Goal: Task Accomplishment & Management: Complete application form

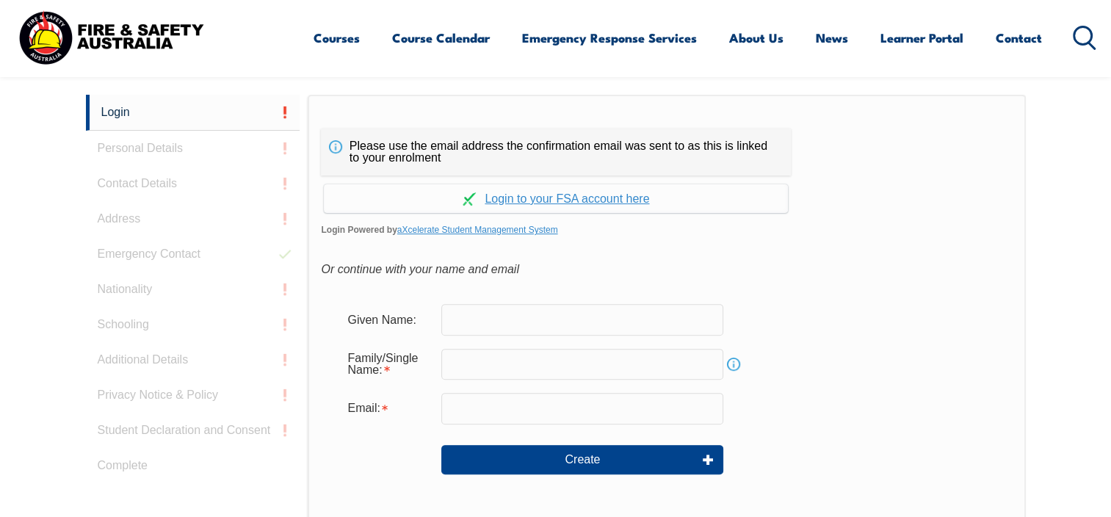
scroll to position [392, 0]
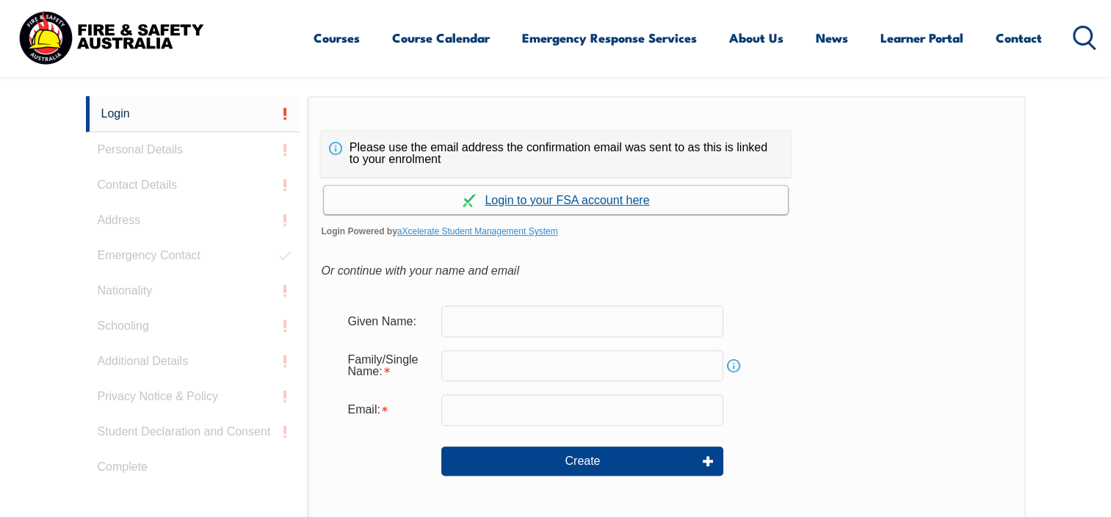
click at [559, 200] on link "Continue with aXcelerate" at bounding box center [556, 200] width 464 height 29
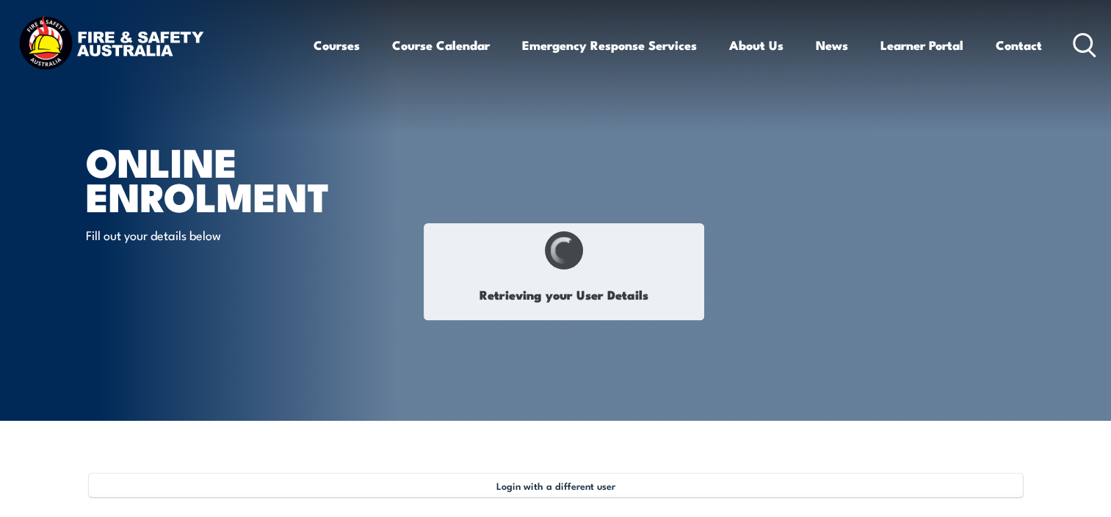
select select "Mr"
type input "[PERSON_NAME]"
type input "Asister"
type input "[DATE]"
type input "7WEEU4ZZRL"
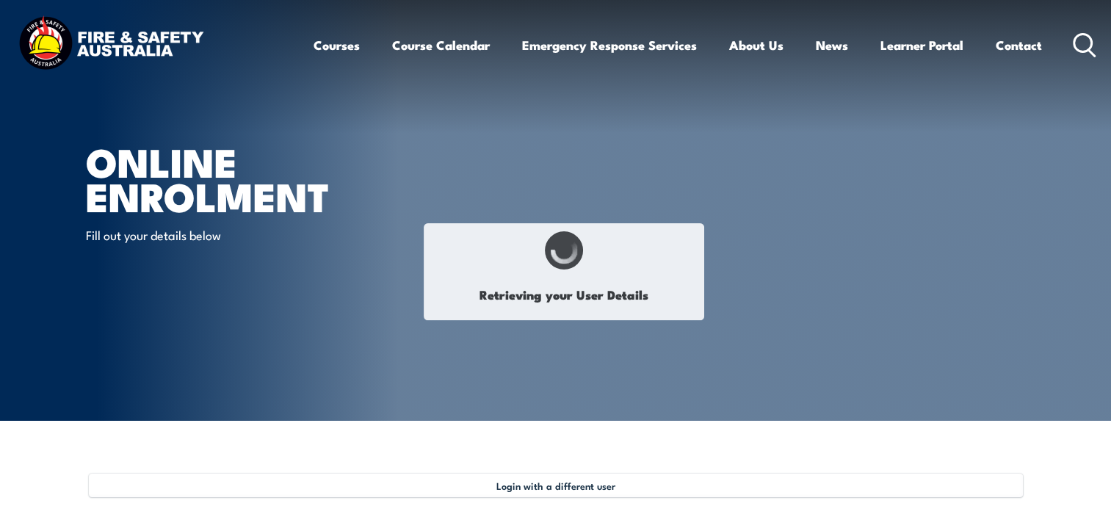
select select "M"
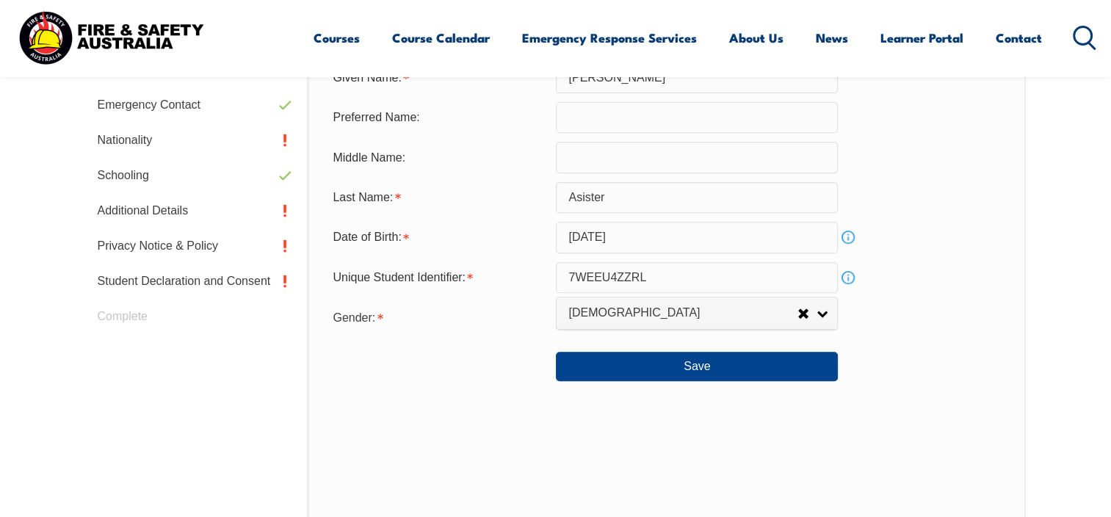
scroll to position [573, 0]
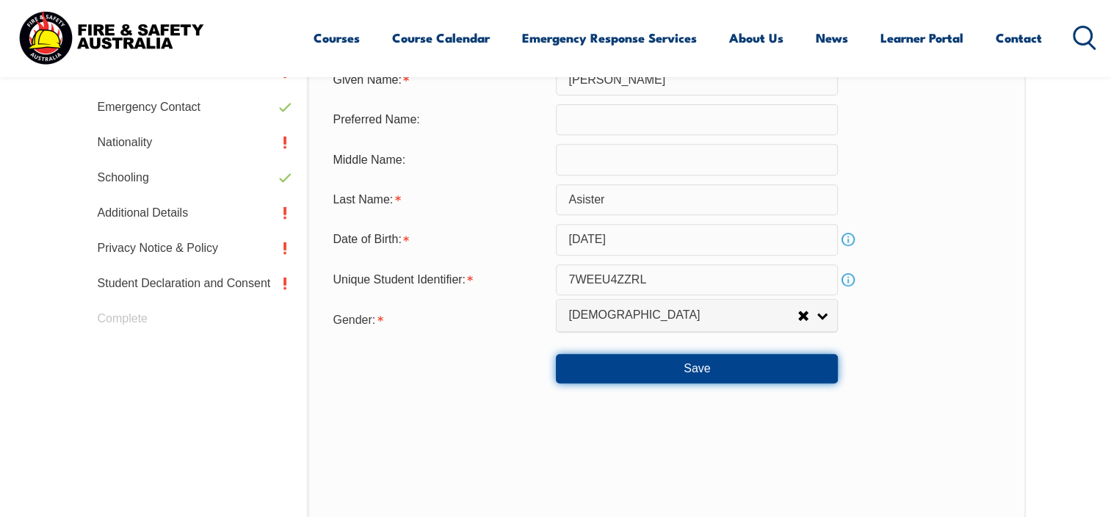
click at [702, 372] on button "Save" at bounding box center [697, 368] width 282 height 29
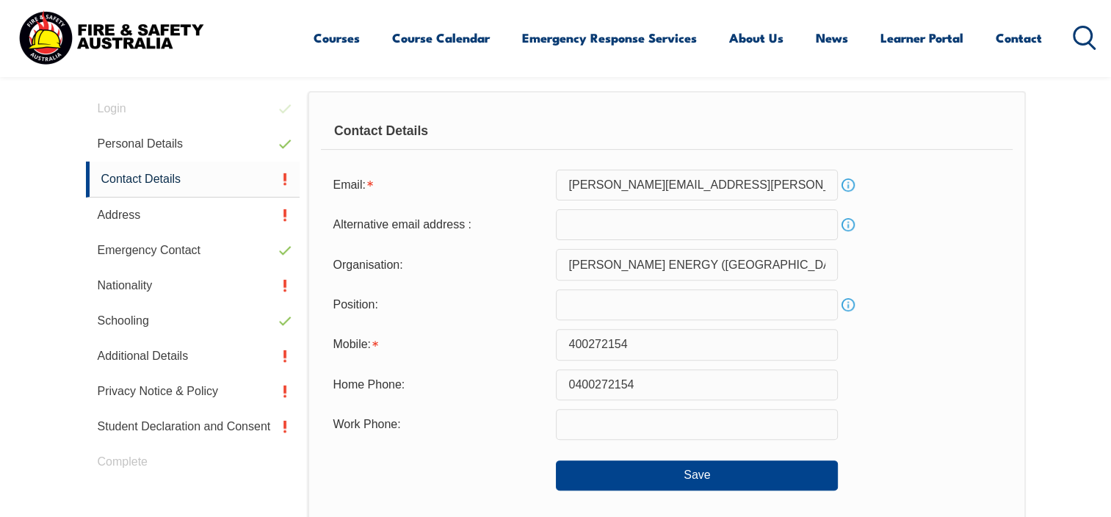
scroll to position [440, 0]
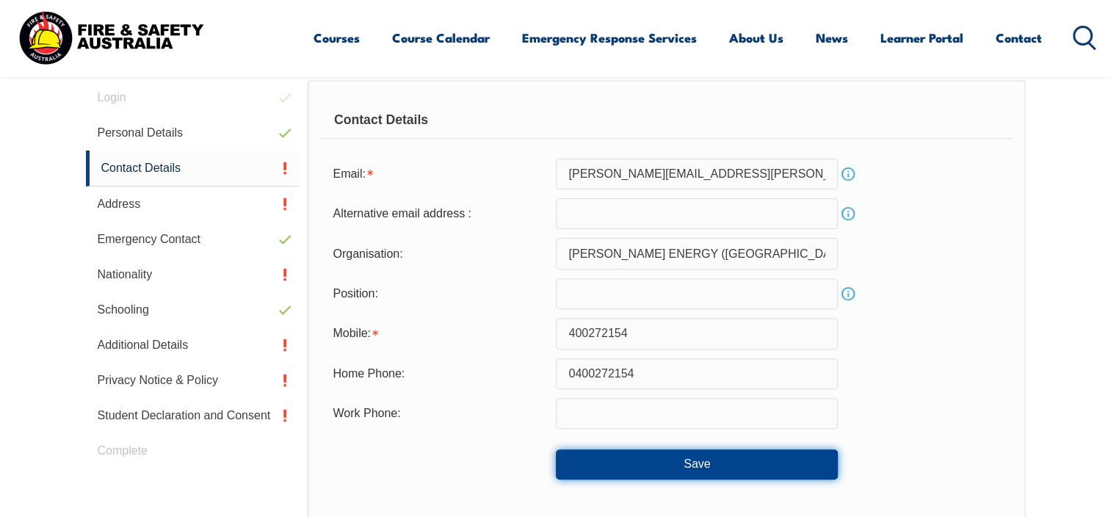
click at [709, 465] on button "Save" at bounding box center [697, 463] width 282 height 29
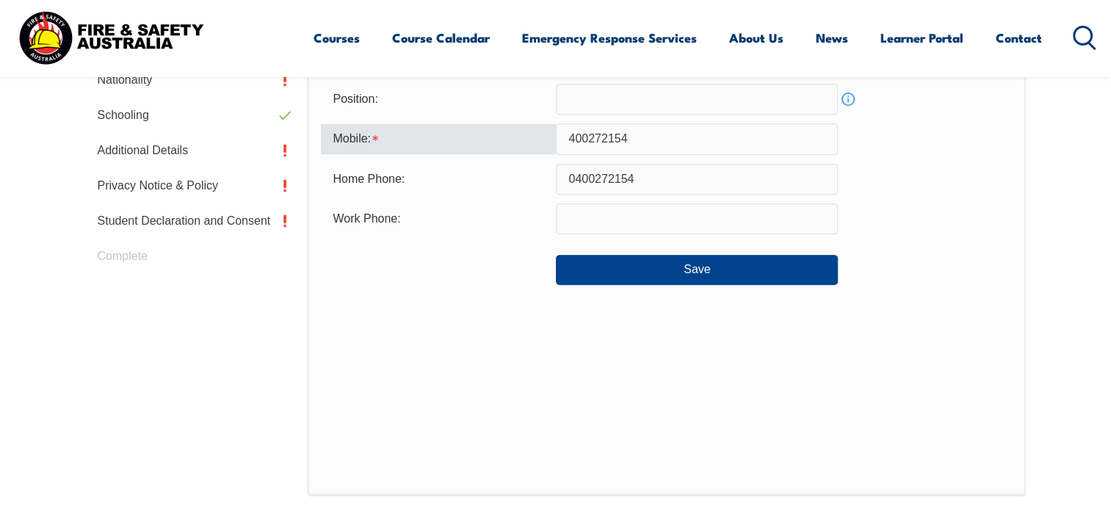
scroll to position [571, 0]
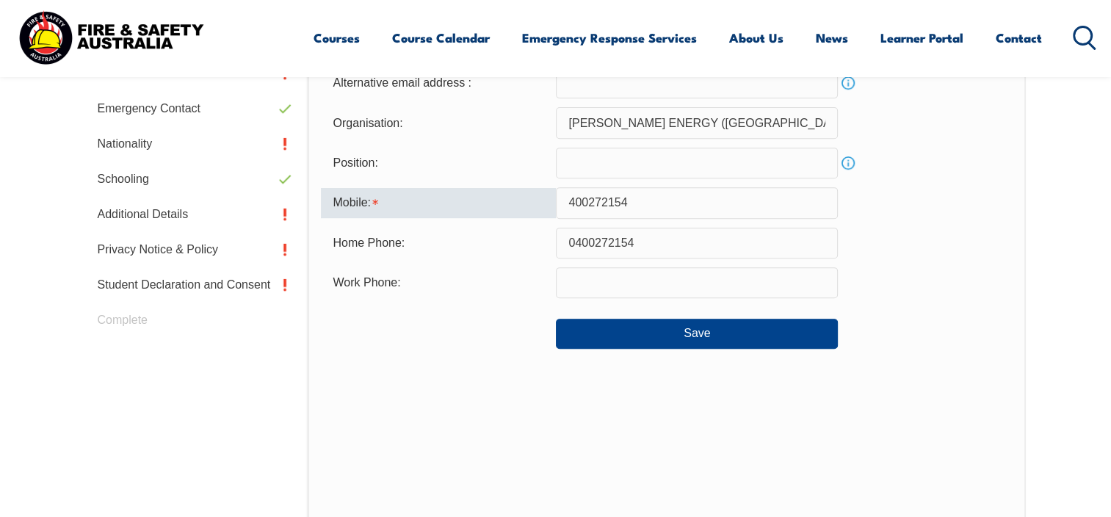
click at [566, 200] on input "400272154" at bounding box center [697, 202] width 282 height 31
type input "0400272154"
type input "[PERSON_NAME][EMAIL_ADDRESS][PERSON_NAME][DOMAIN_NAME]"
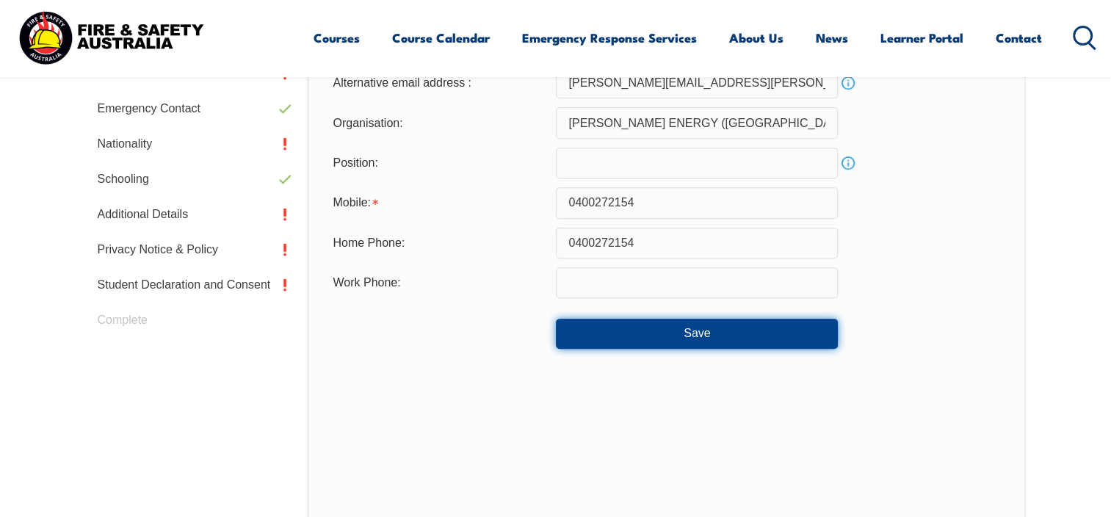
click at [711, 335] on button "Save" at bounding box center [697, 333] width 282 height 29
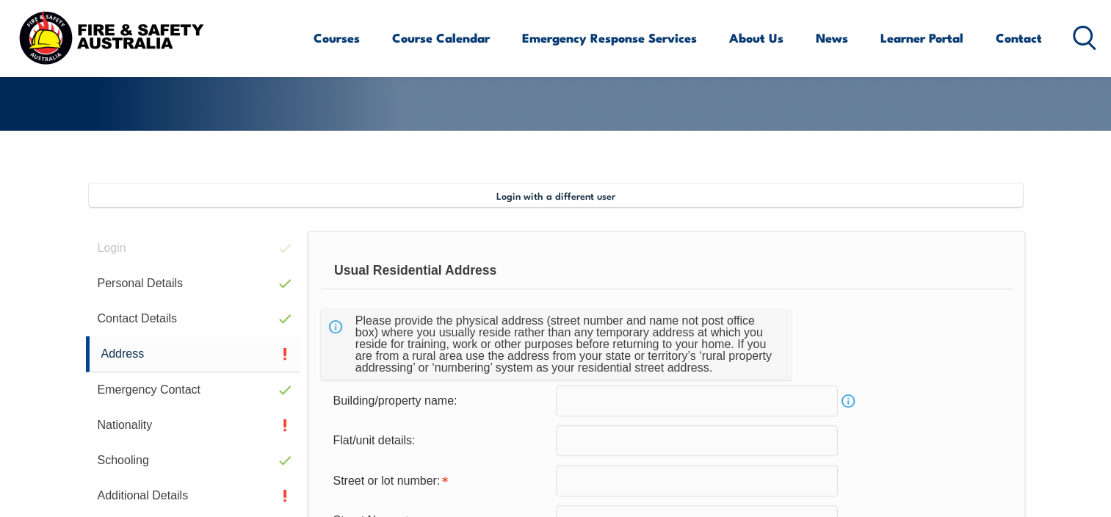
scroll to position [273, 0]
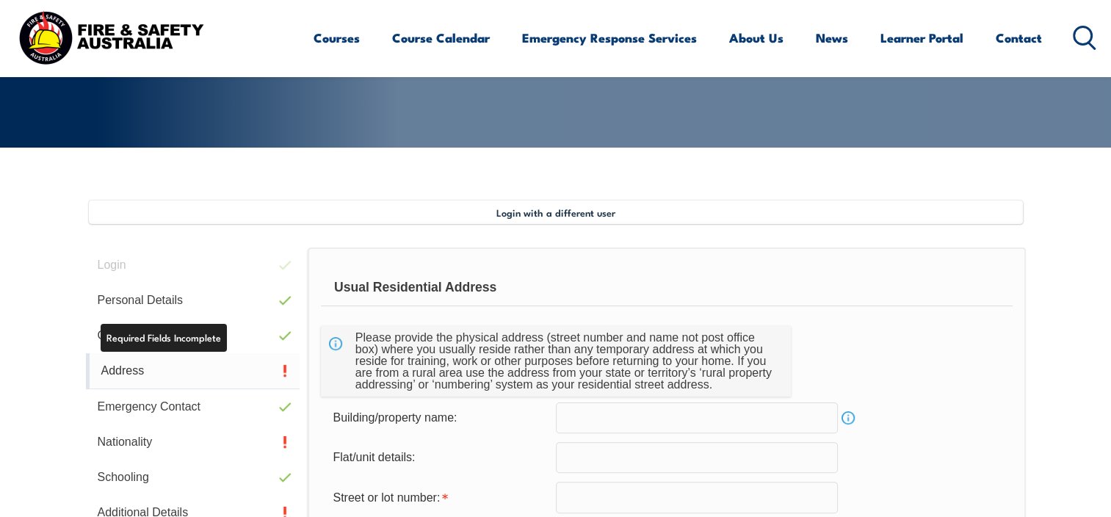
click at [133, 374] on link "Address" at bounding box center [193, 371] width 214 height 36
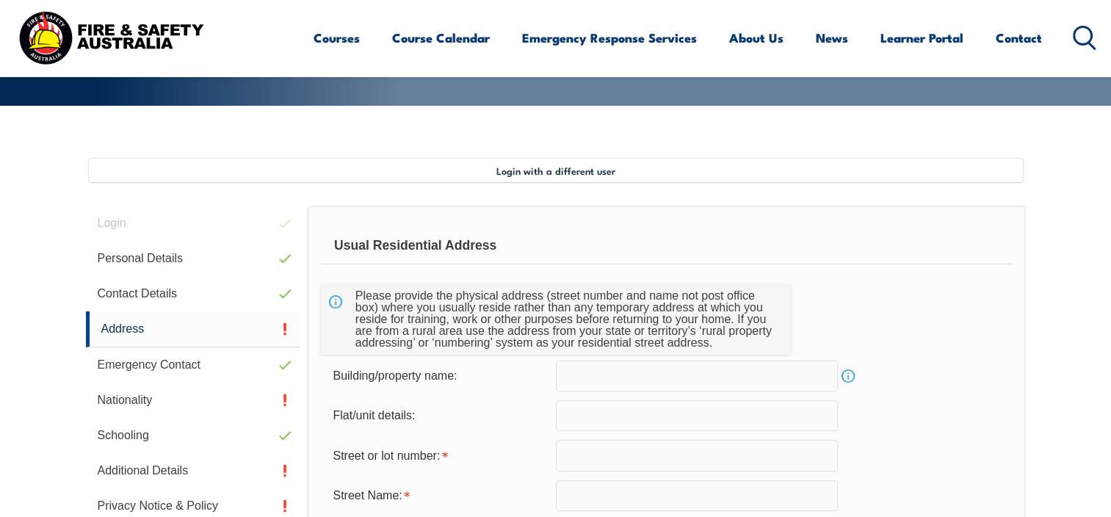
scroll to position [306, 0]
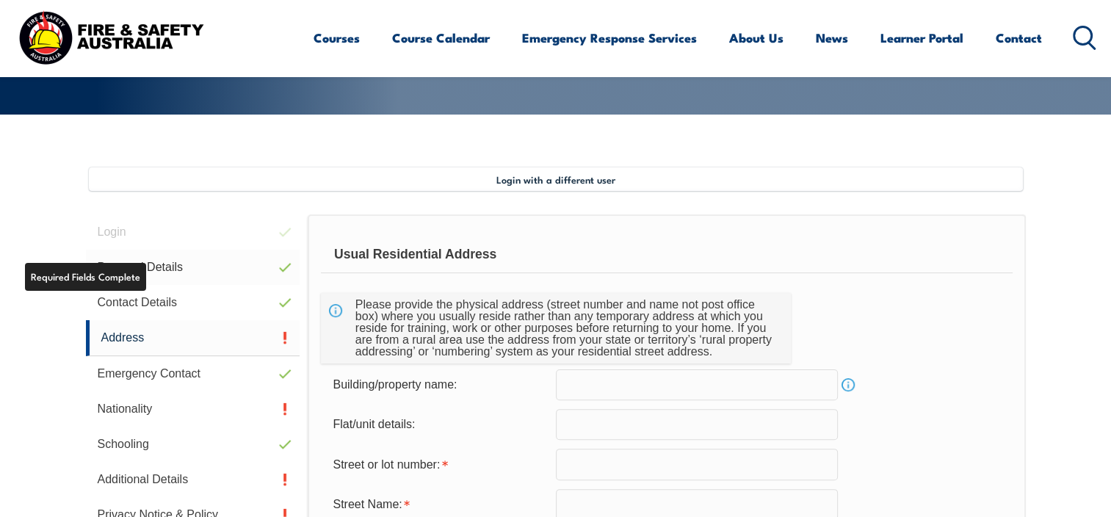
click at [141, 276] on link "Personal Details" at bounding box center [193, 267] width 214 height 35
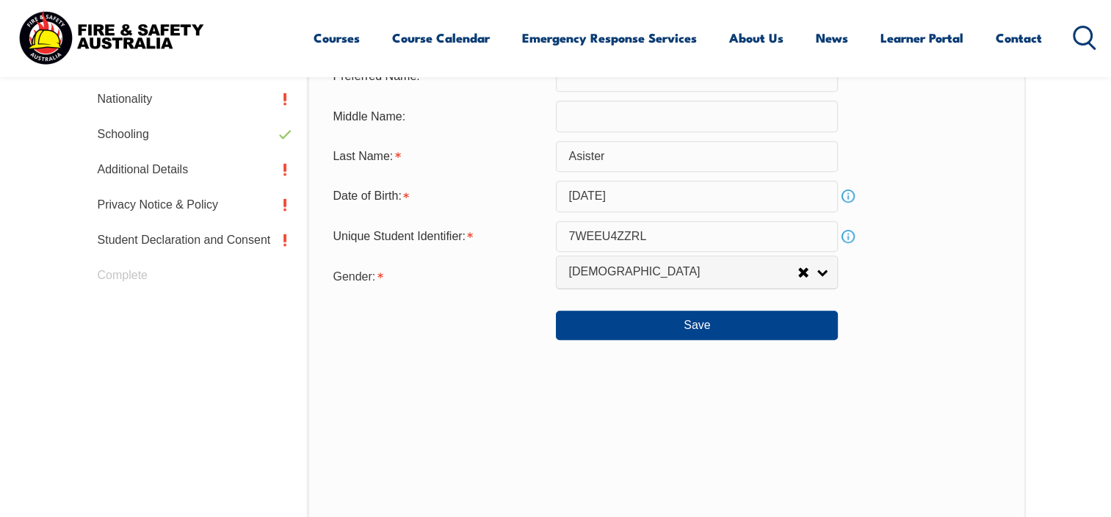
scroll to position [618, 0]
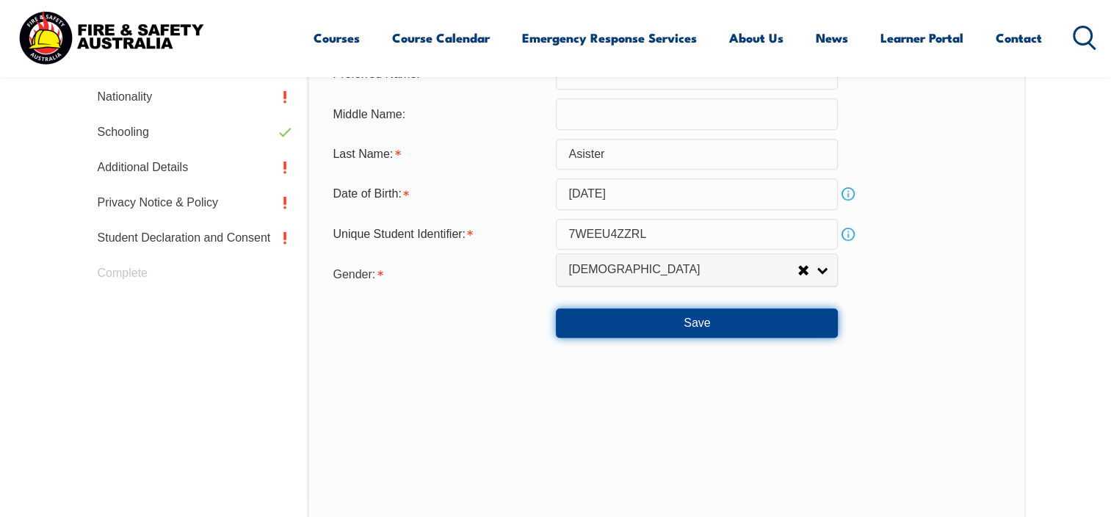
click at [722, 313] on button "Save" at bounding box center [697, 322] width 282 height 29
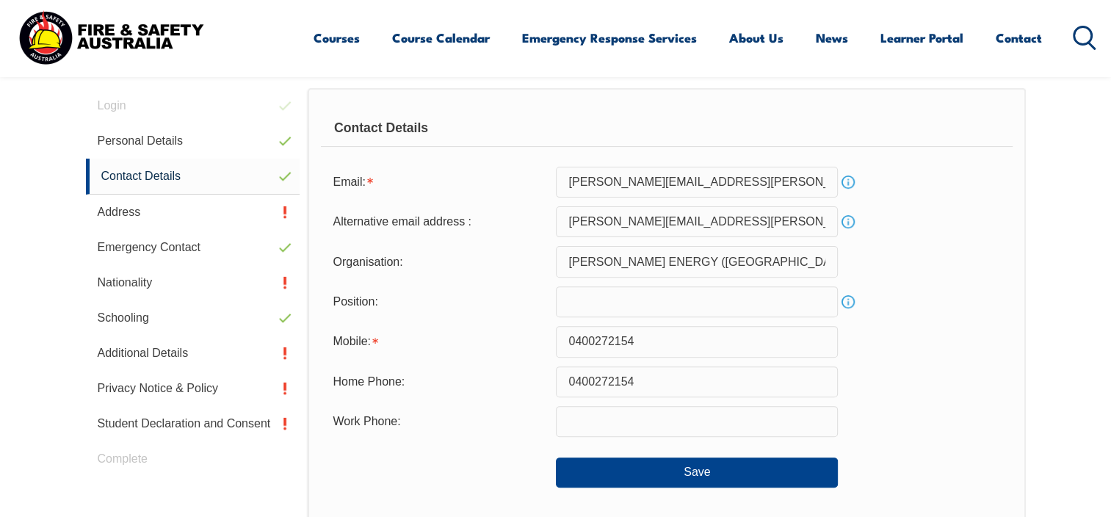
scroll to position [399, 0]
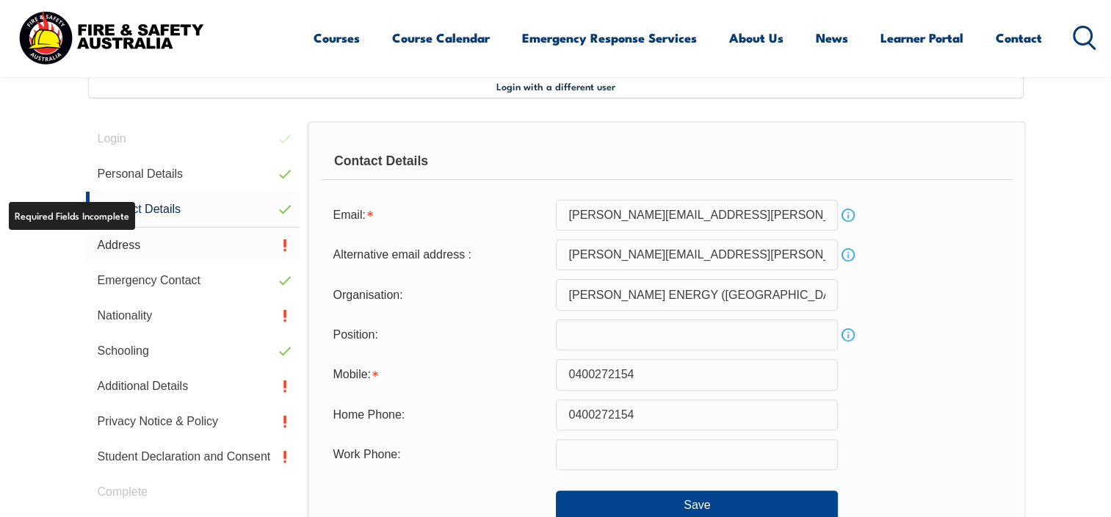
click at [132, 234] on link "Address" at bounding box center [193, 245] width 214 height 35
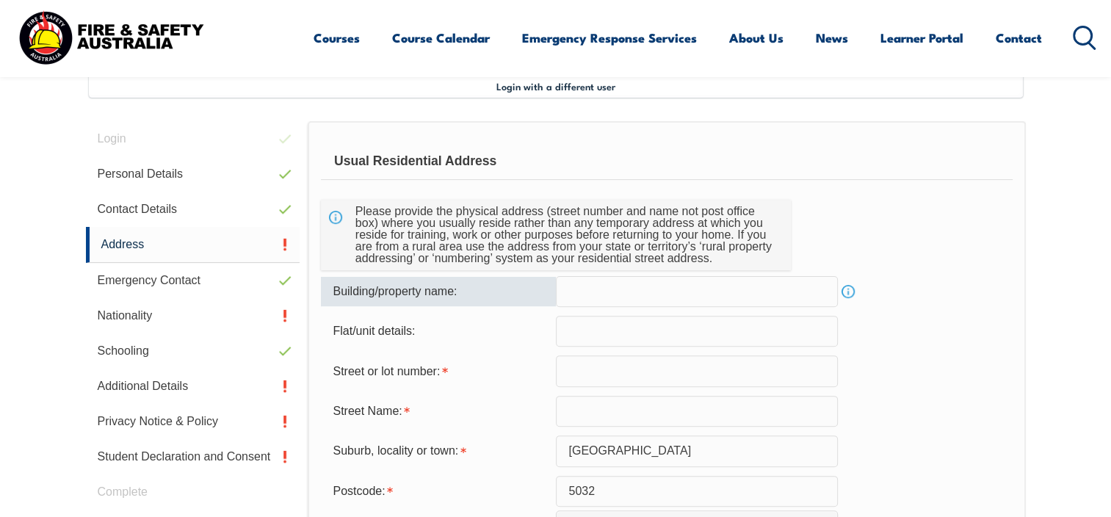
click at [634, 299] on input "text" at bounding box center [697, 291] width 282 height 31
click at [591, 295] on input "text" at bounding box center [697, 291] width 282 height 31
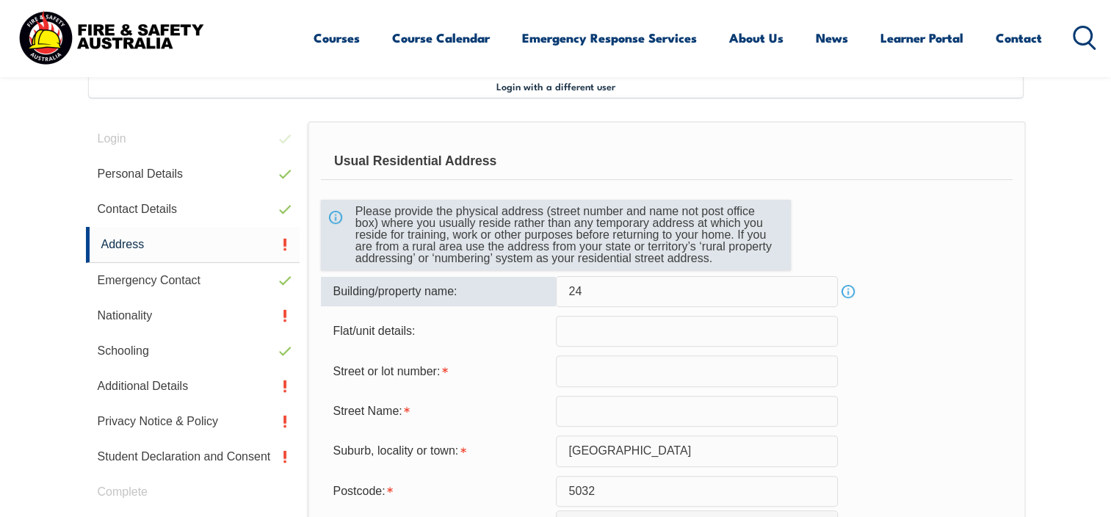
type input "2"
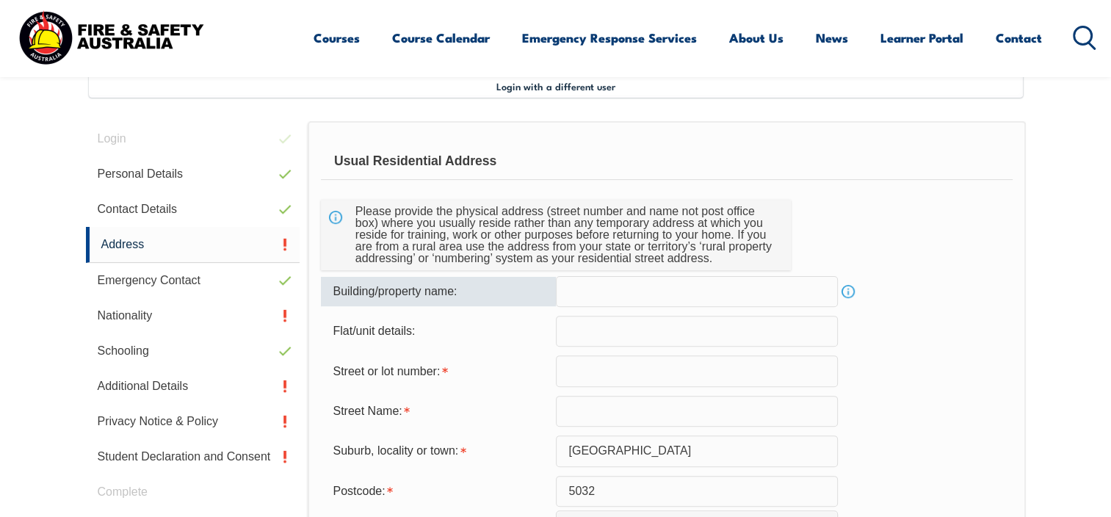
click at [638, 379] on input "text" at bounding box center [697, 370] width 282 height 31
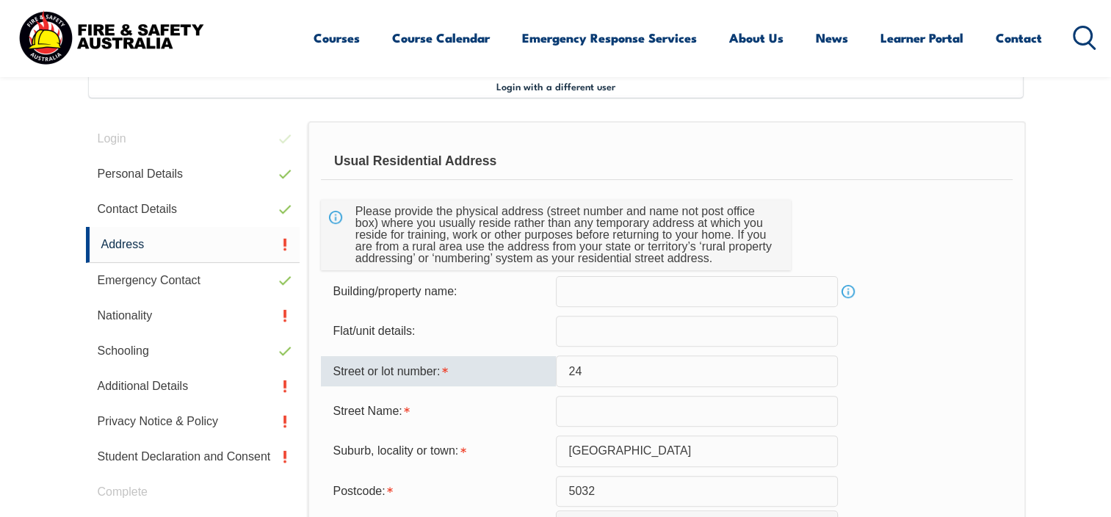
type input "[STREET_ADDRESS]"
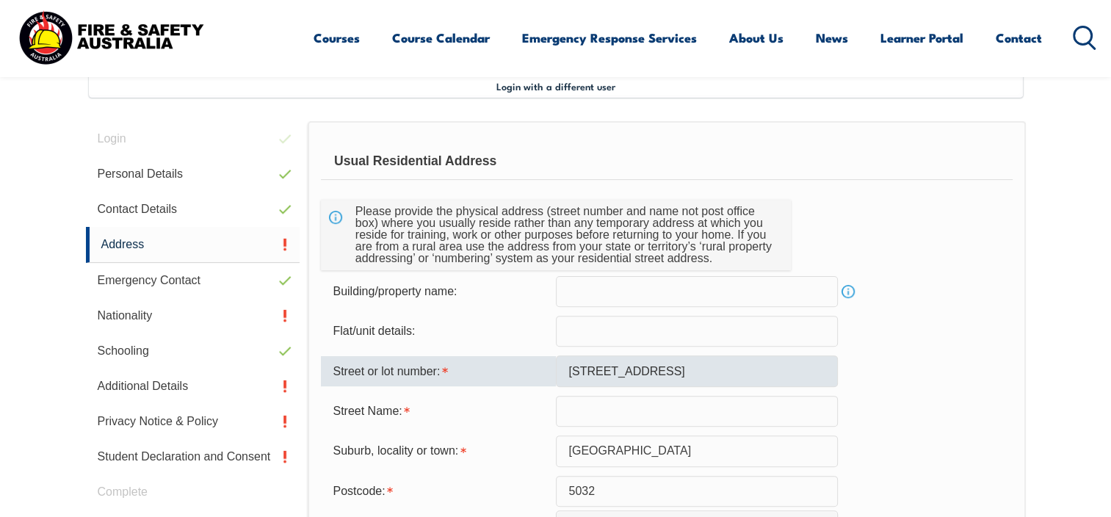
select select "VIC"
select select "1101"
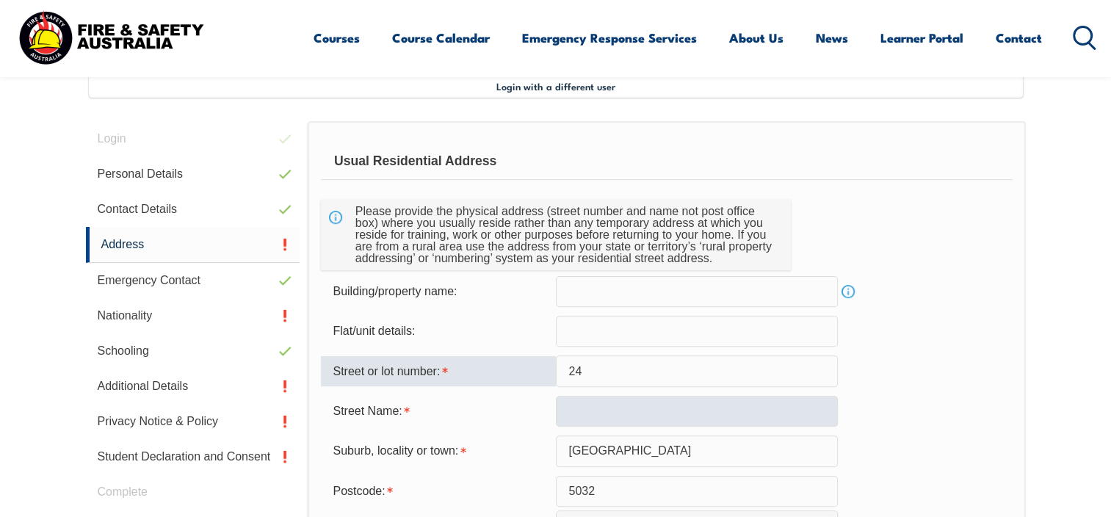
type input "24"
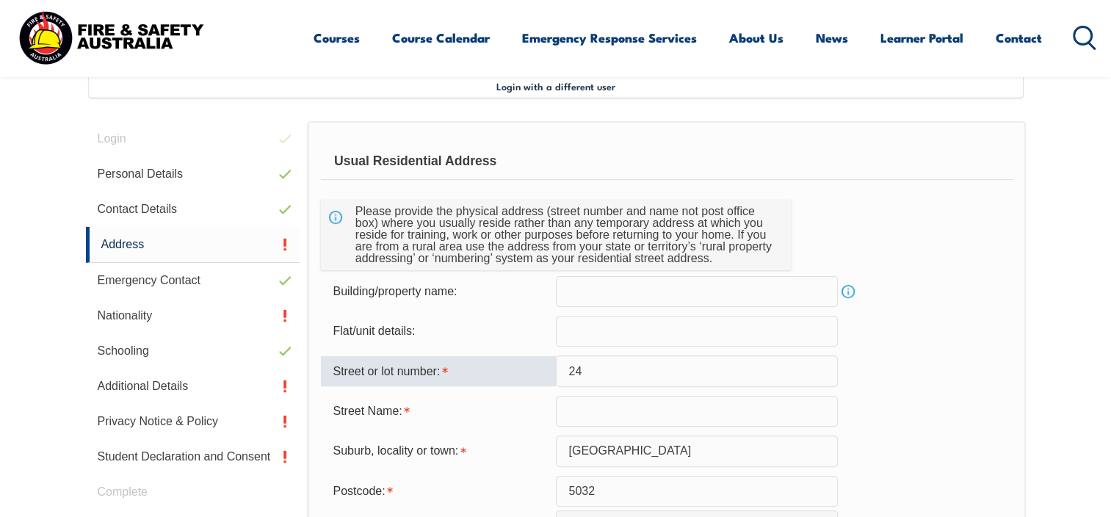
click at [573, 396] on input "text" at bounding box center [697, 411] width 282 height 31
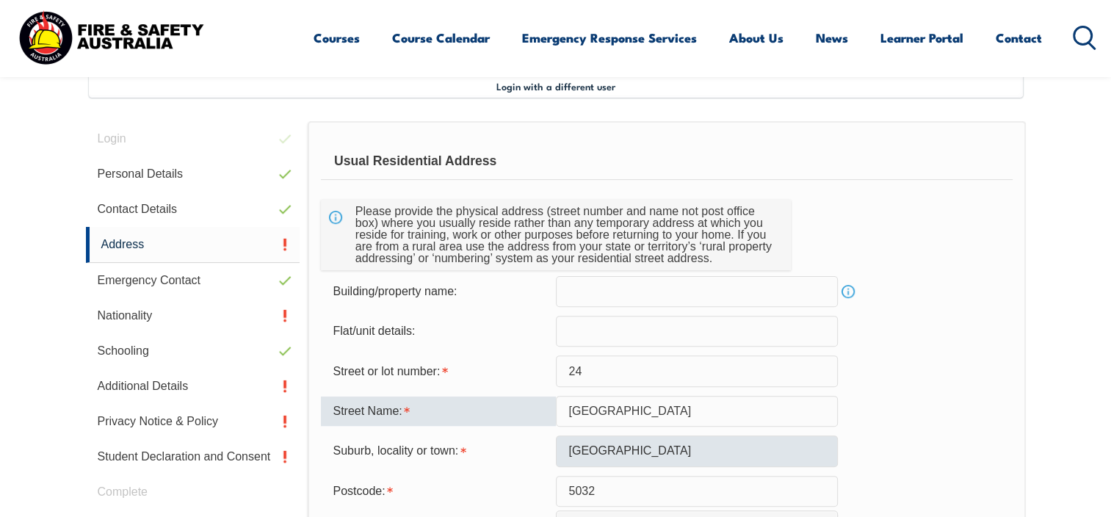
type input "[GEOGRAPHIC_DATA]"
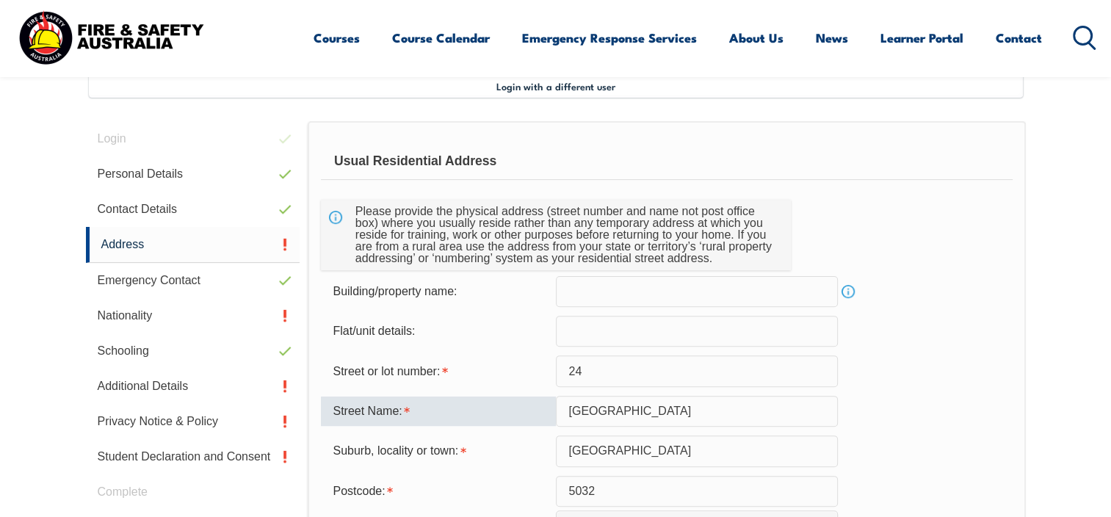
click at [691, 452] on input "[GEOGRAPHIC_DATA]" at bounding box center [697, 450] width 282 height 31
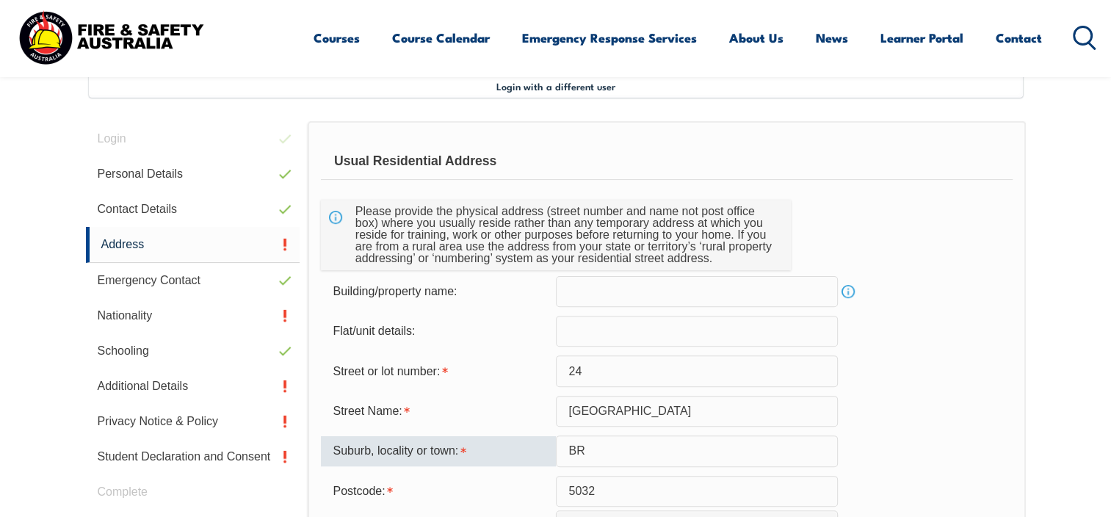
type input "B"
type input "n"
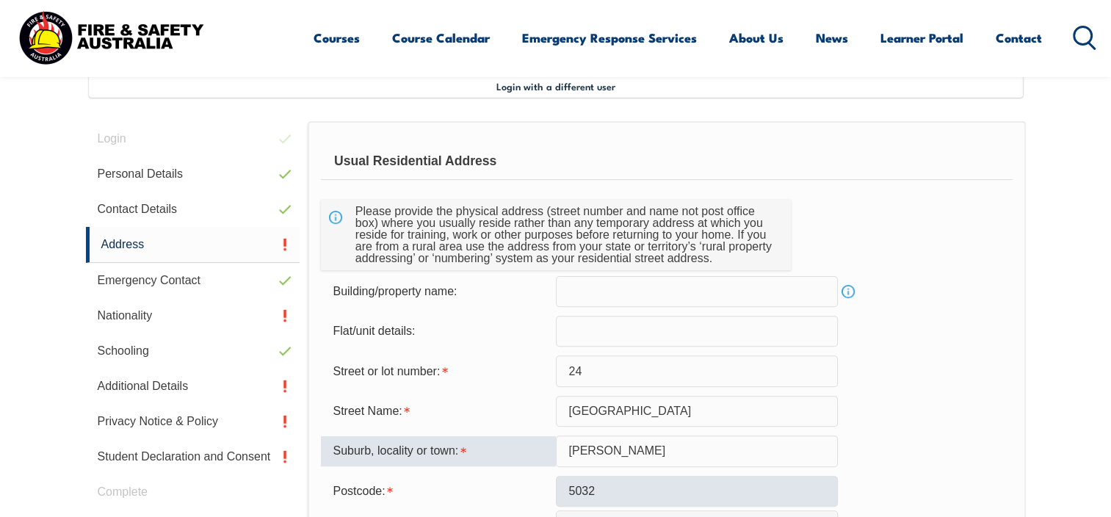
type input "[PERSON_NAME]"
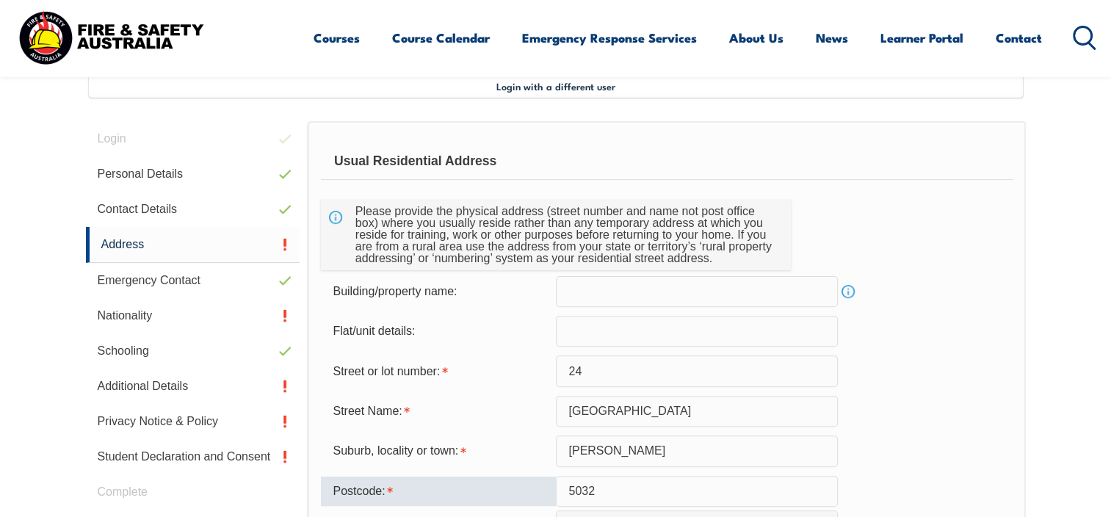
click at [661, 487] on input "5032" at bounding box center [697, 491] width 282 height 31
type input "5"
type input "3335"
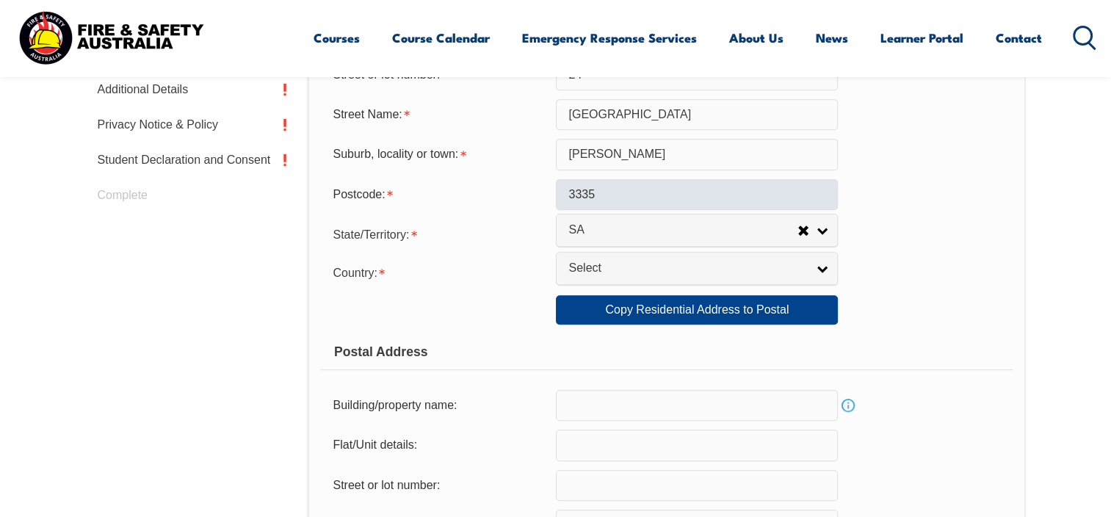
scroll to position [696, 0]
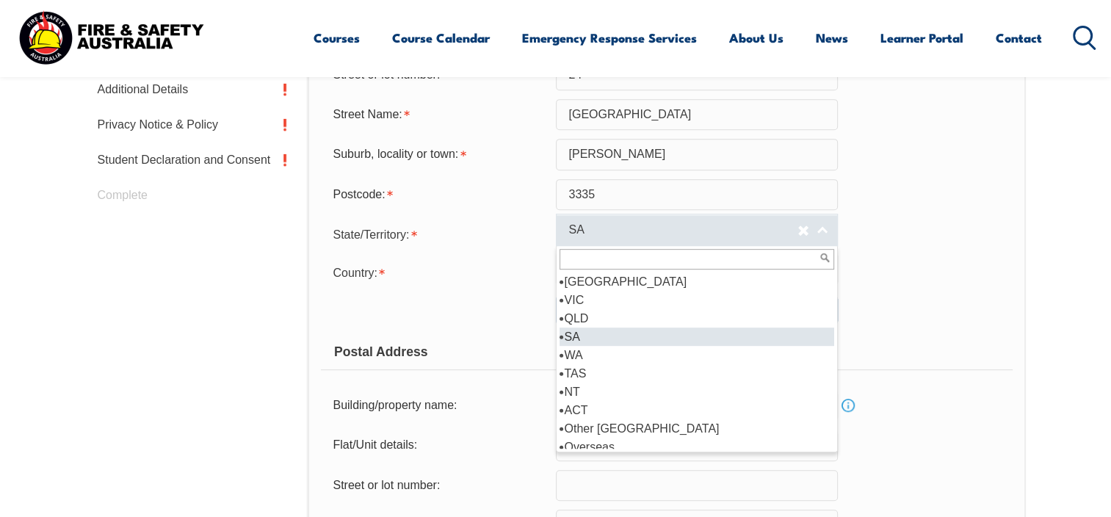
click at [689, 238] on link "SA" at bounding box center [697, 230] width 282 height 33
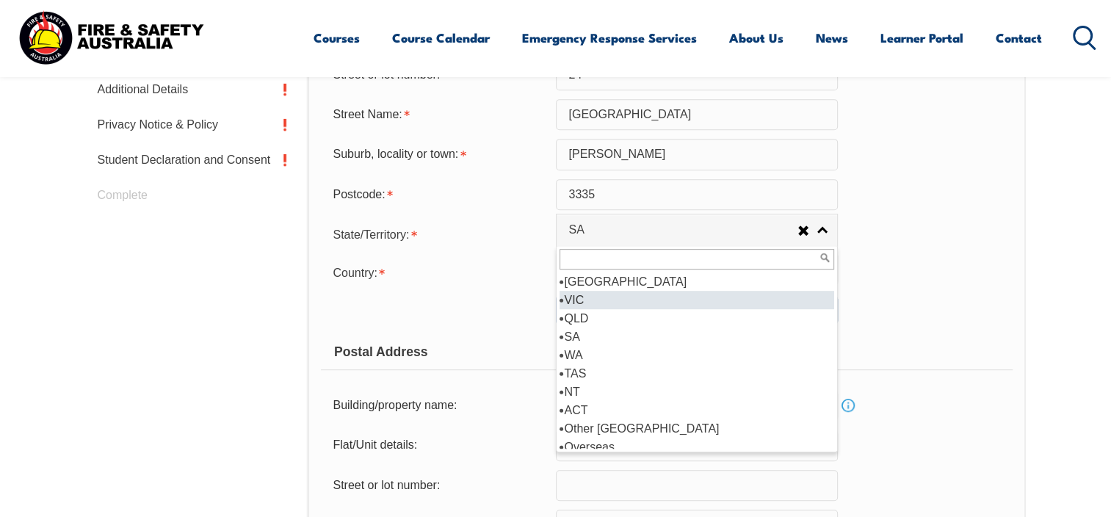
click at [638, 292] on li "VIC" at bounding box center [696, 300] width 275 height 18
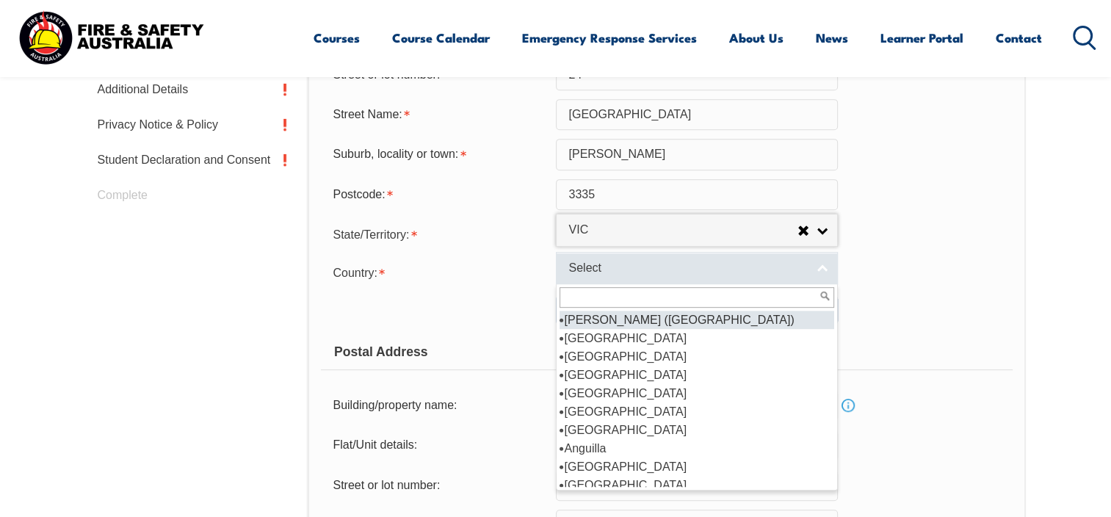
click at [665, 263] on span "Select" at bounding box center [687, 268] width 238 height 15
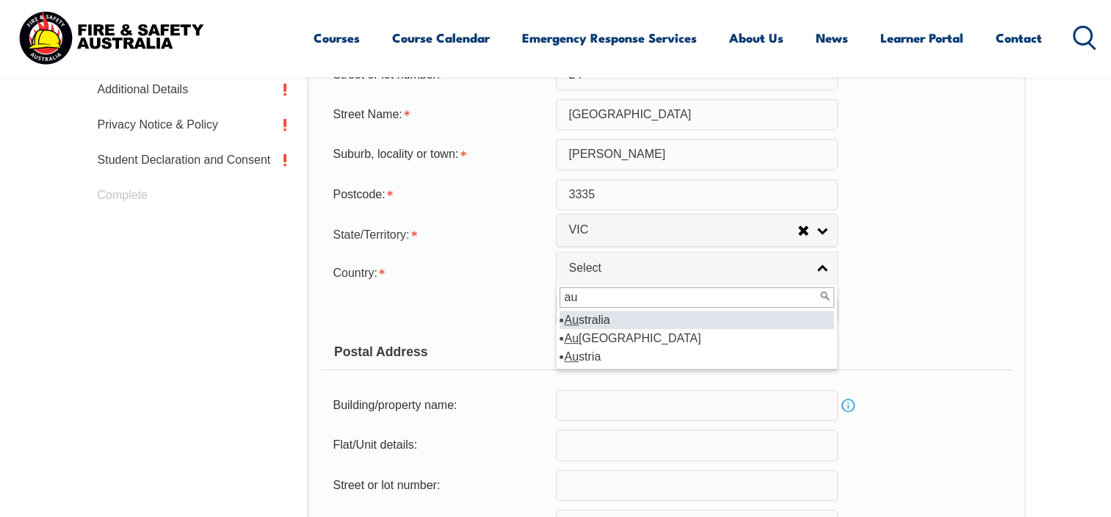
type input "au"
click at [573, 321] on em "Au" at bounding box center [571, 319] width 15 height 12
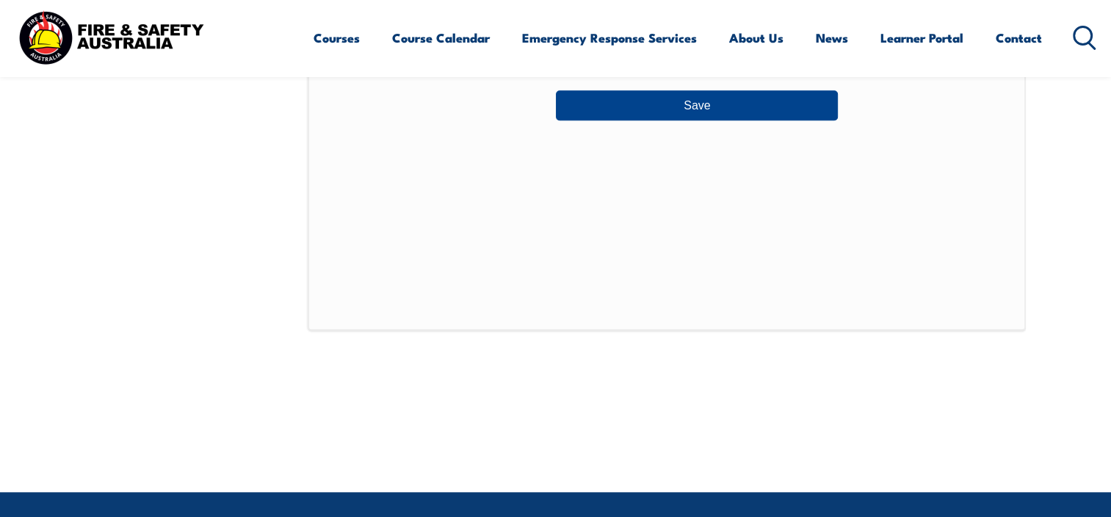
scroll to position [1078, 0]
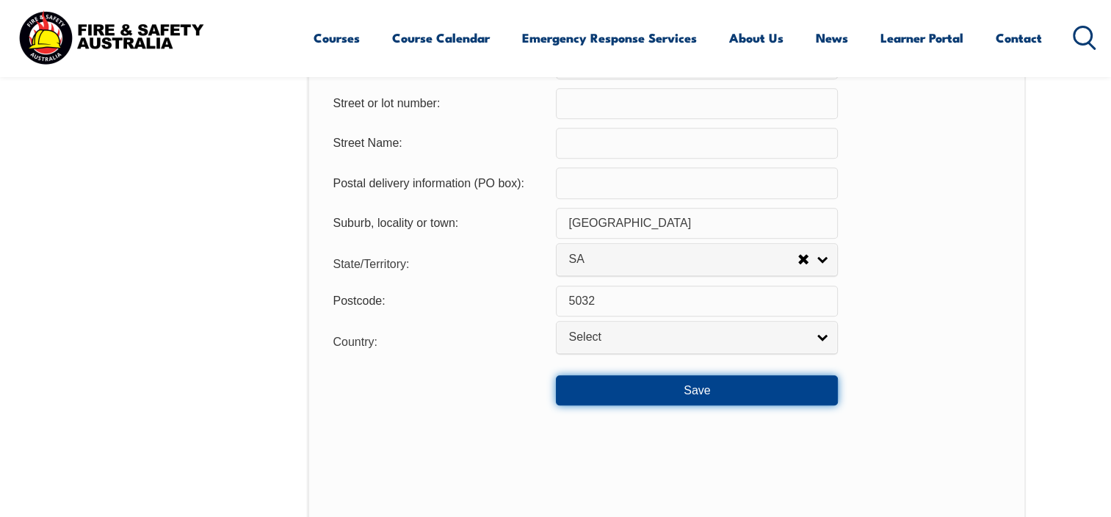
click at [678, 389] on button "Save" at bounding box center [697, 389] width 282 height 29
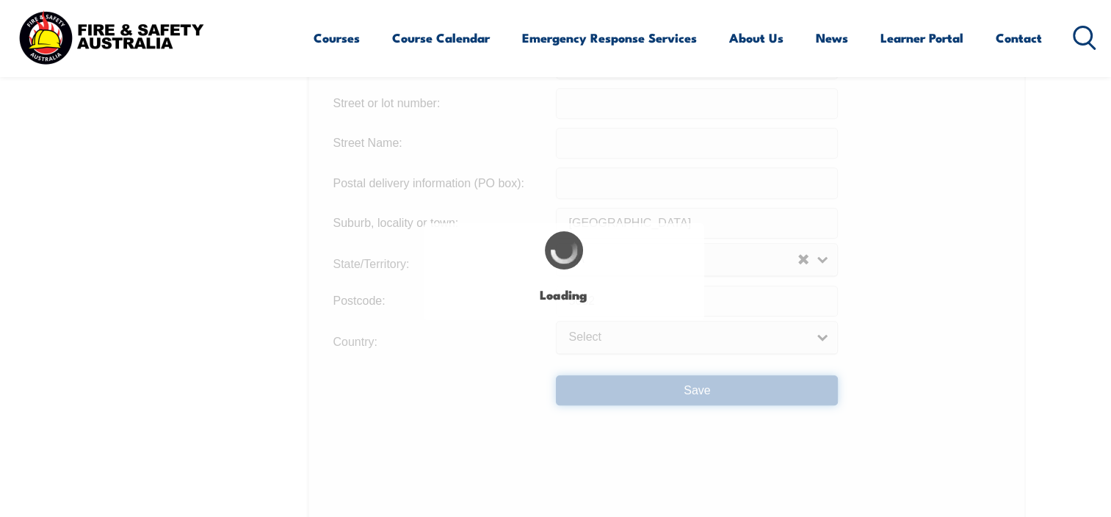
type input "24"
type input "[GEOGRAPHIC_DATA]"
type input "[PERSON_NAME]"
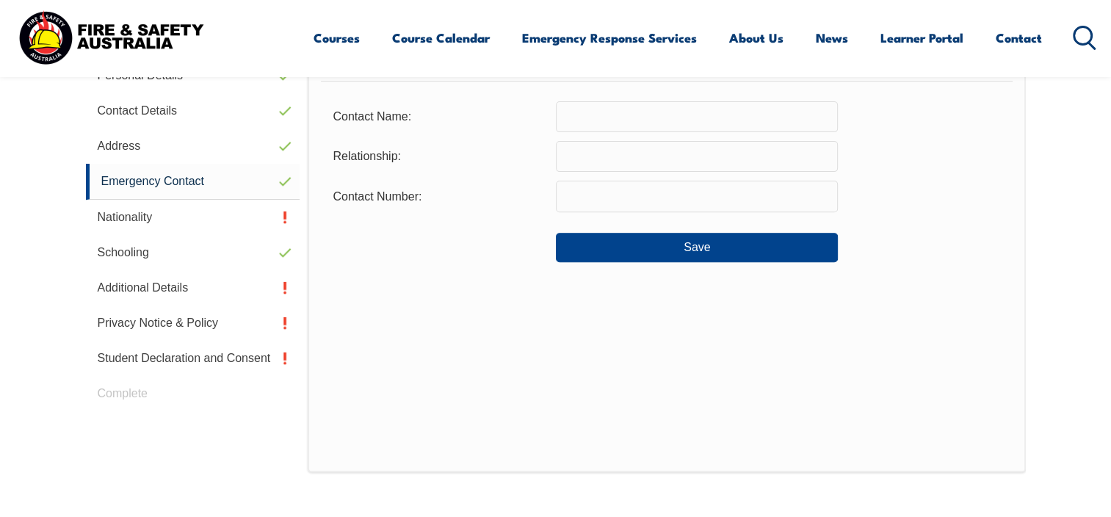
scroll to position [399, 0]
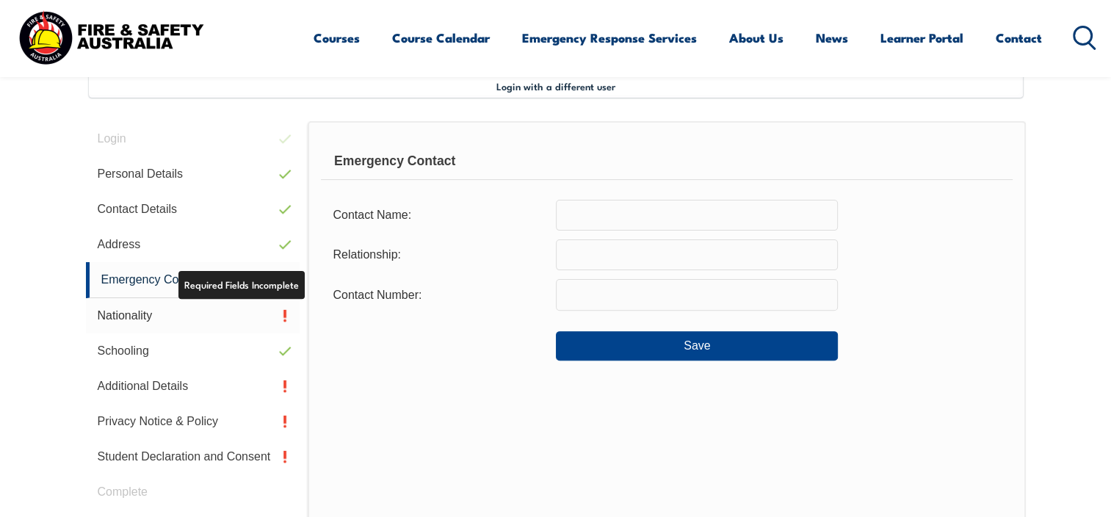
click at [216, 319] on link "Nationality" at bounding box center [193, 315] width 214 height 35
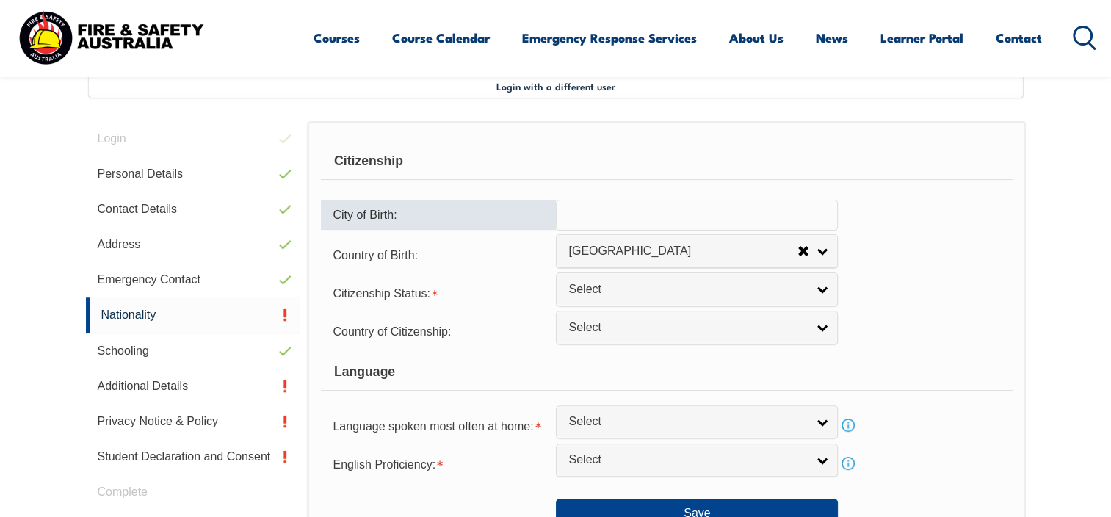
click at [689, 217] on input "text" at bounding box center [697, 215] width 282 height 31
type input "p"
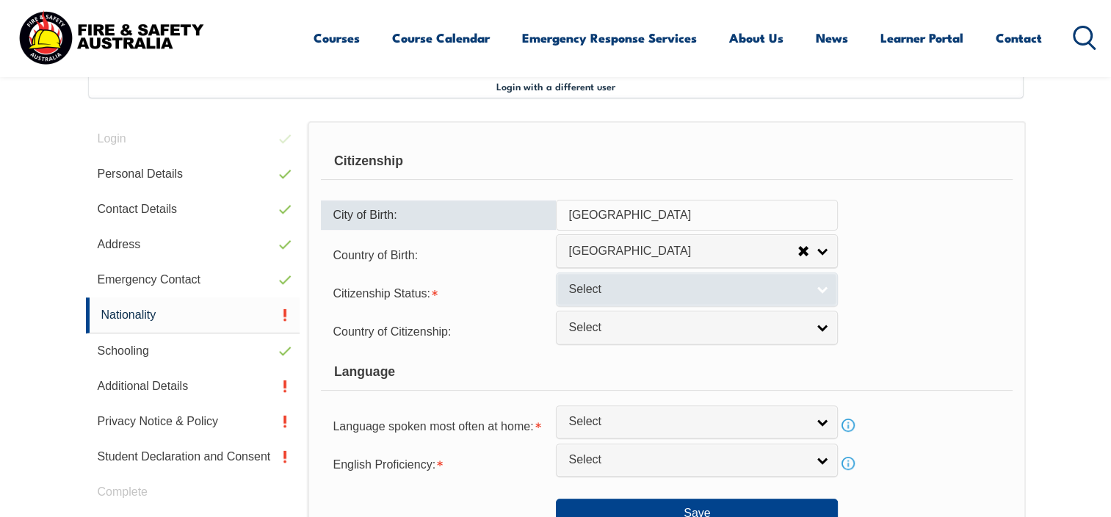
type input "[GEOGRAPHIC_DATA]"
click at [731, 291] on span "Select" at bounding box center [687, 289] width 238 height 15
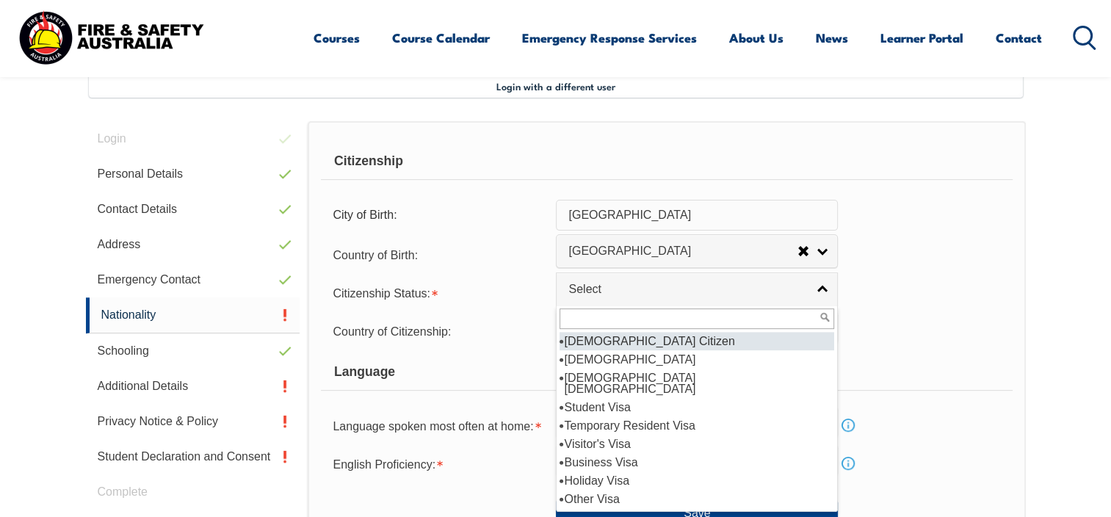
click at [688, 341] on li "[DEMOGRAPHIC_DATA] Citizen" at bounding box center [696, 341] width 275 height 18
select select "1"
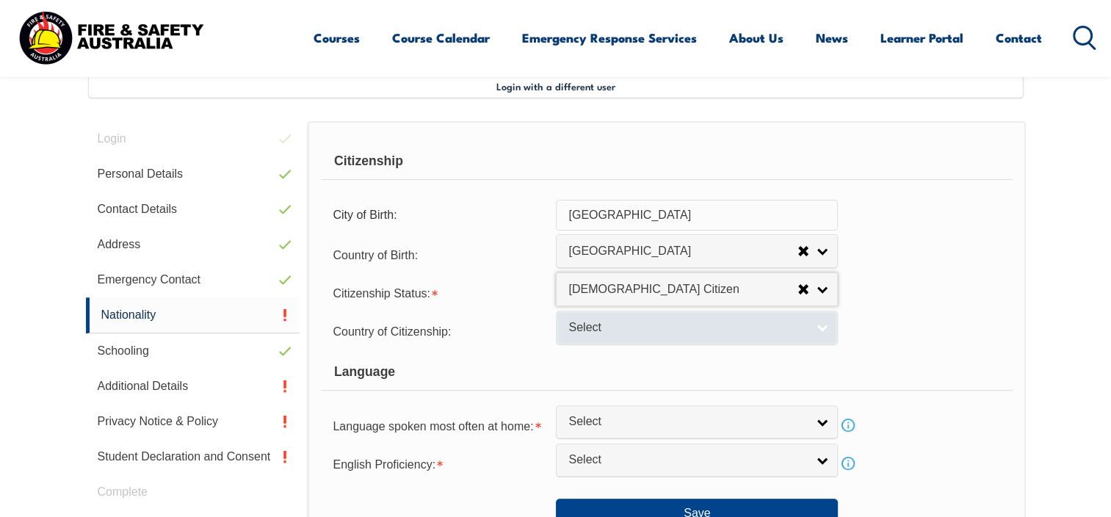
click at [694, 324] on span "Select" at bounding box center [687, 327] width 238 height 15
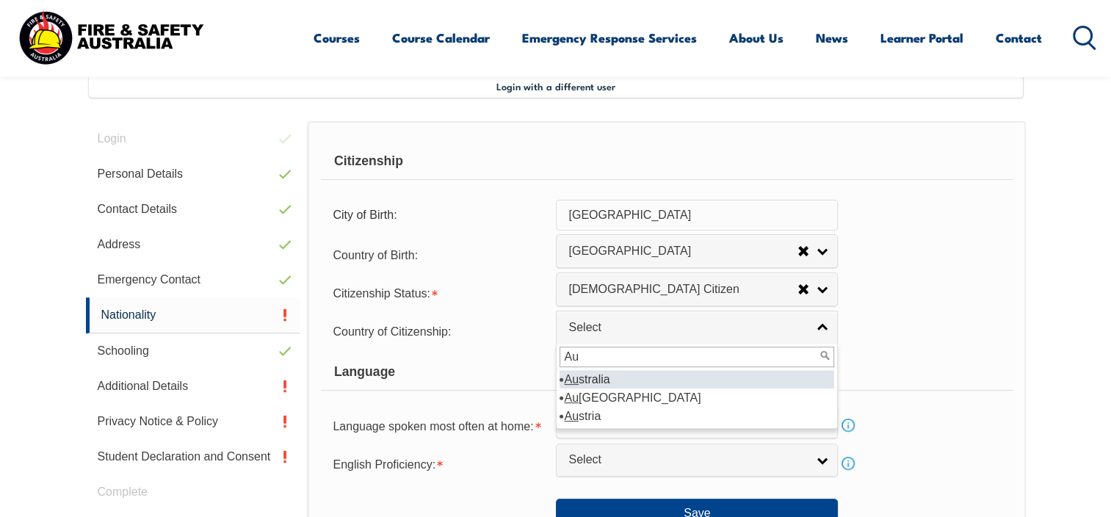
type input "Au"
click at [621, 379] on li "Au stralia" at bounding box center [696, 379] width 275 height 18
select select "1101"
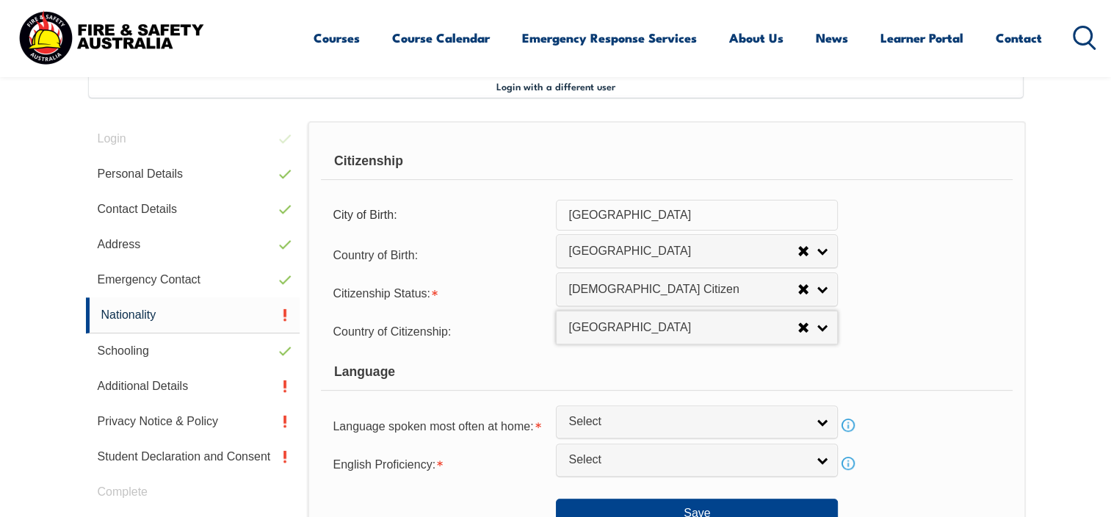
click at [620, 379] on div "Language" at bounding box center [666, 372] width 691 height 37
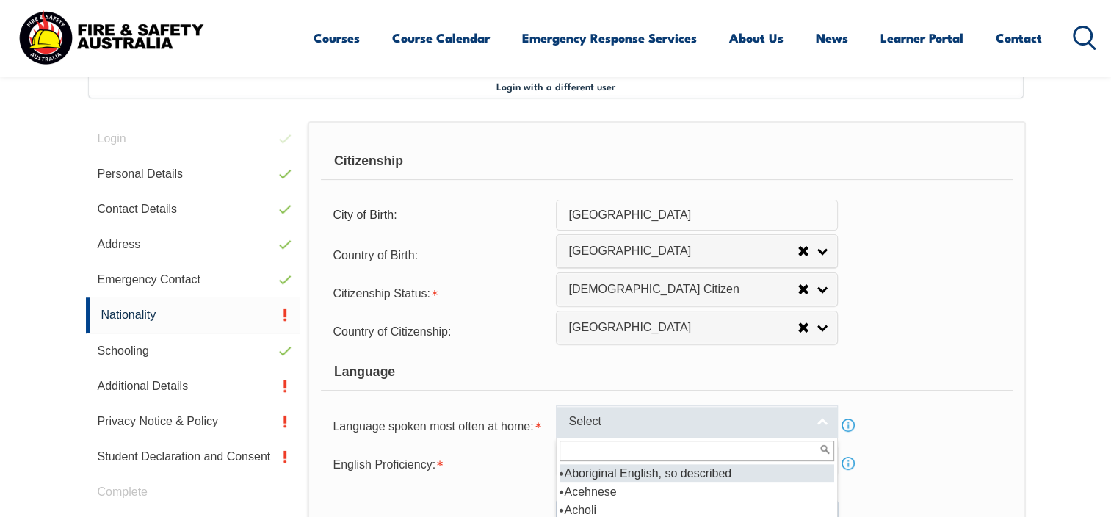
click at [793, 417] on span "Select" at bounding box center [687, 421] width 238 height 15
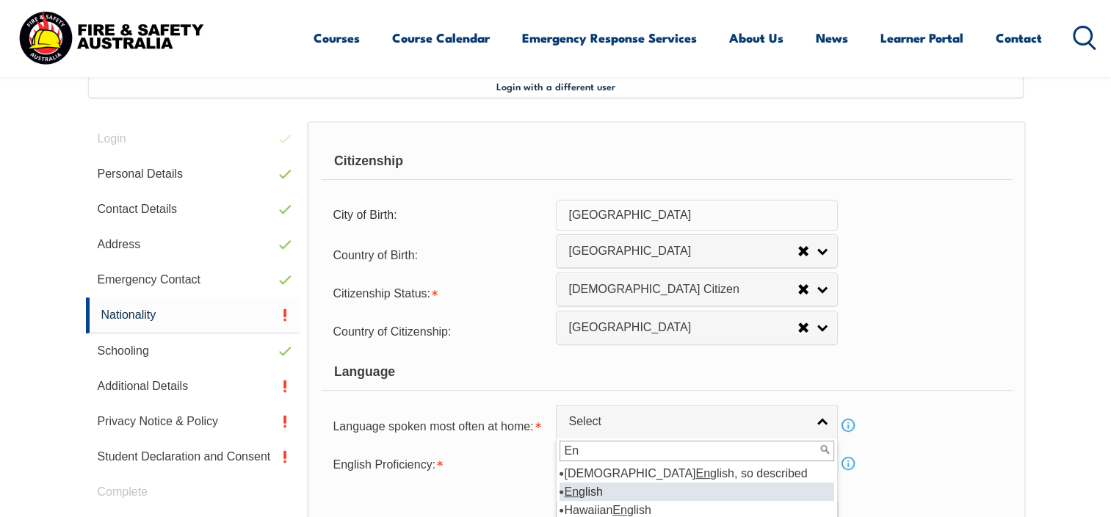
type input "En"
click at [691, 484] on li "En glish" at bounding box center [696, 491] width 275 height 18
select select "1201"
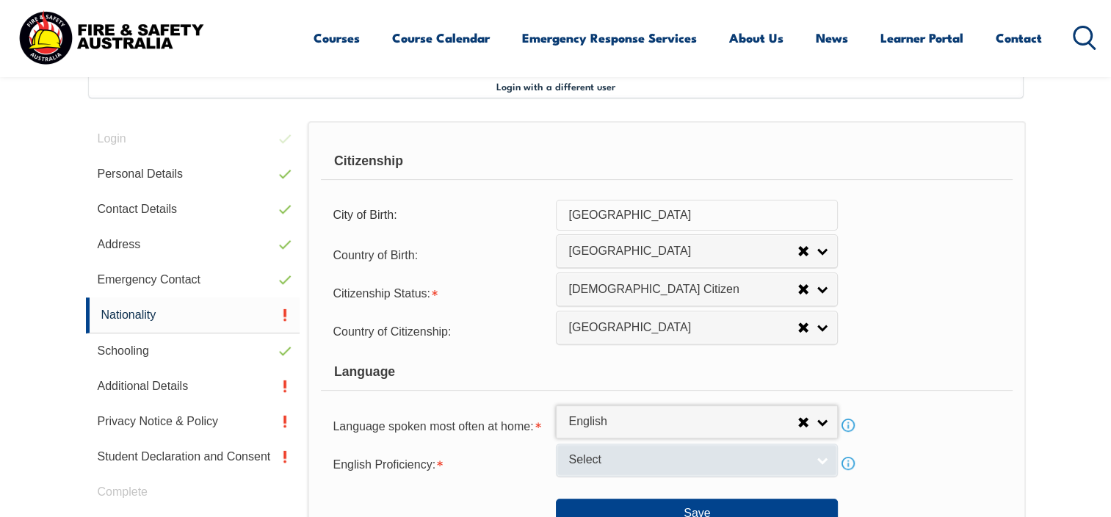
click at [779, 459] on span "Select" at bounding box center [687, 459] width 238 height 15
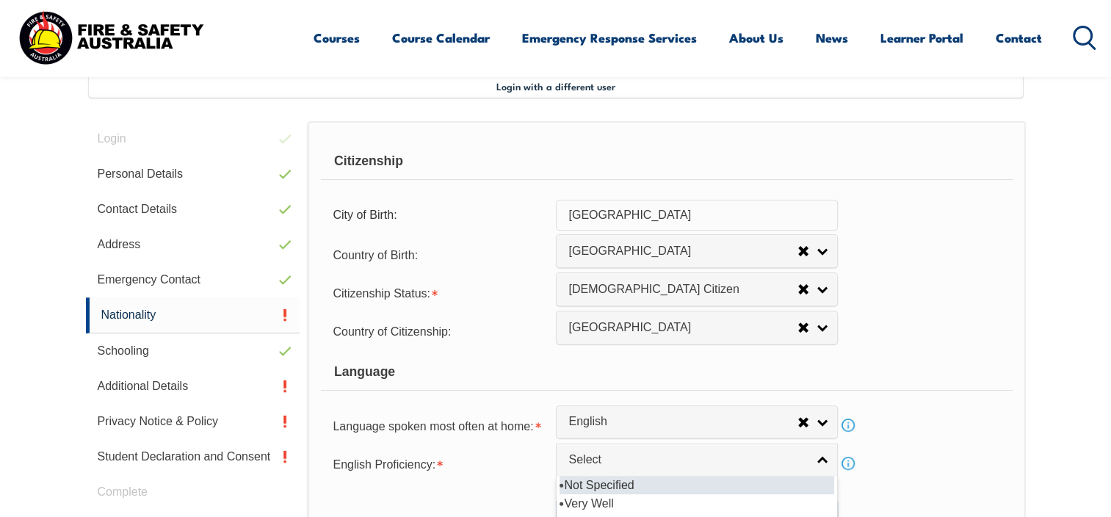
click at [1013, 384] on div "Citizenship City of Birth: [DEMOGRAPHIC_DATA] Country of Birth: [GEOGRAPHIC_DAT…" at bounding box center [666, 429] width 717 height 617
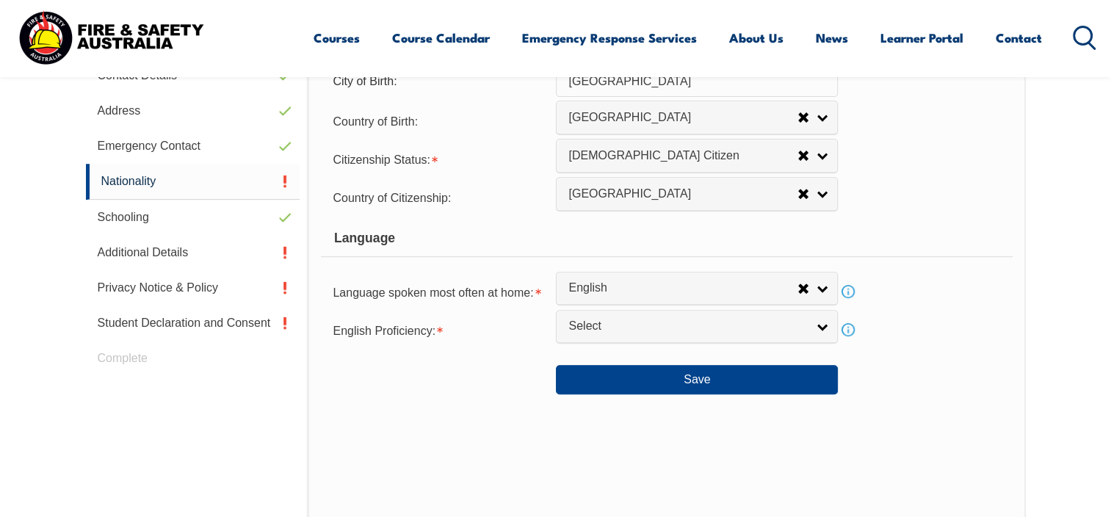
scroll to position [548, 0]
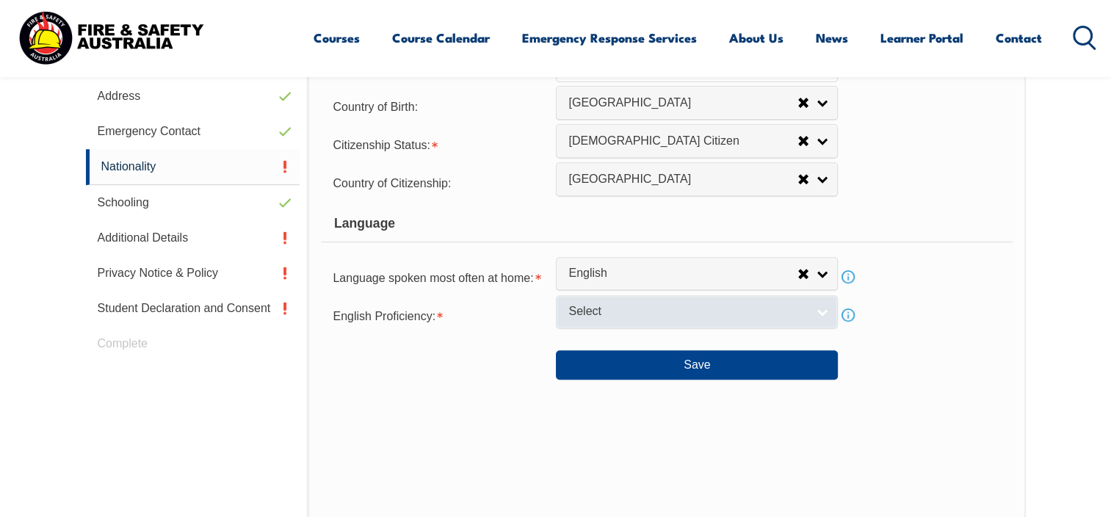
click at [758, 313] on span "Select" at bounding box center [687, 311] width 238 height 15
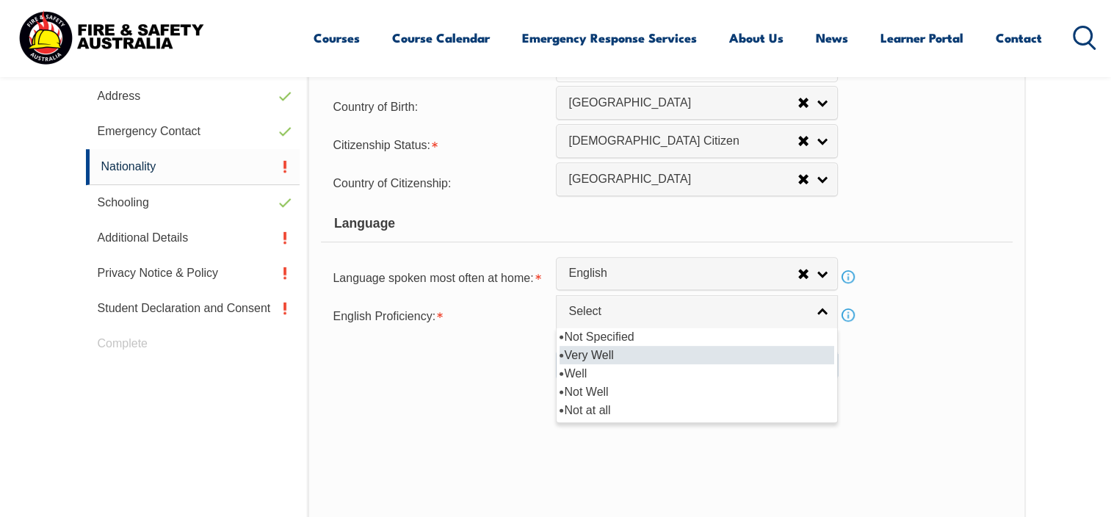
click at [617, 349] on li "Very Well" at bounding box center [696, 355] width 275 height 18
select select "1"
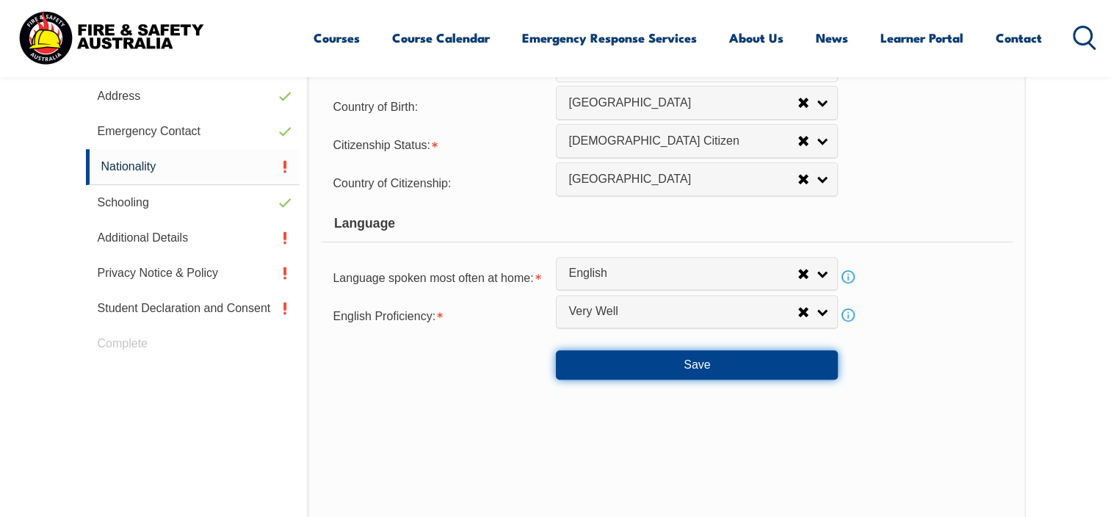
click at [700, 364] on button "Save" at bounding box center [697, 364] width 282 height 29
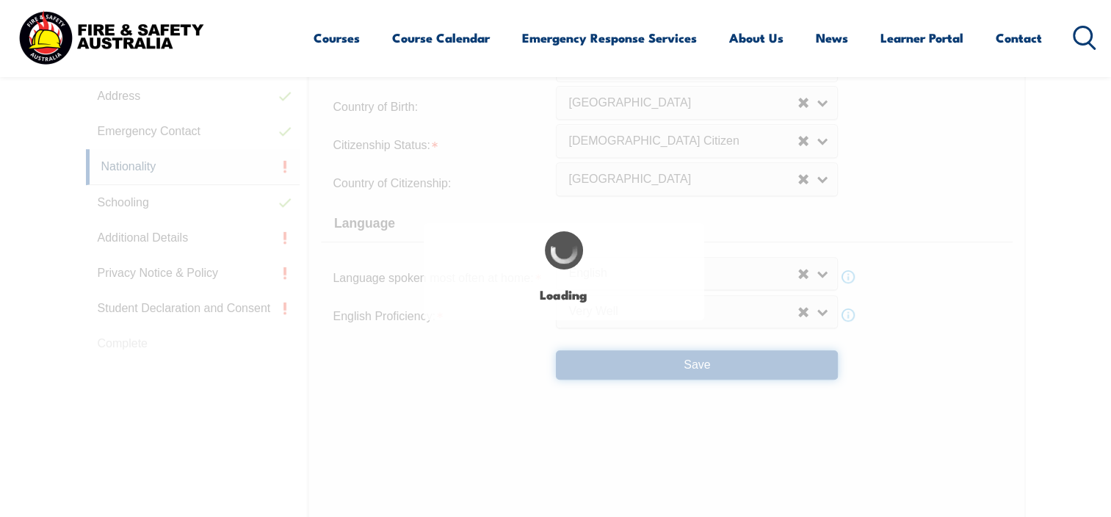
select select "true"
select select "false"
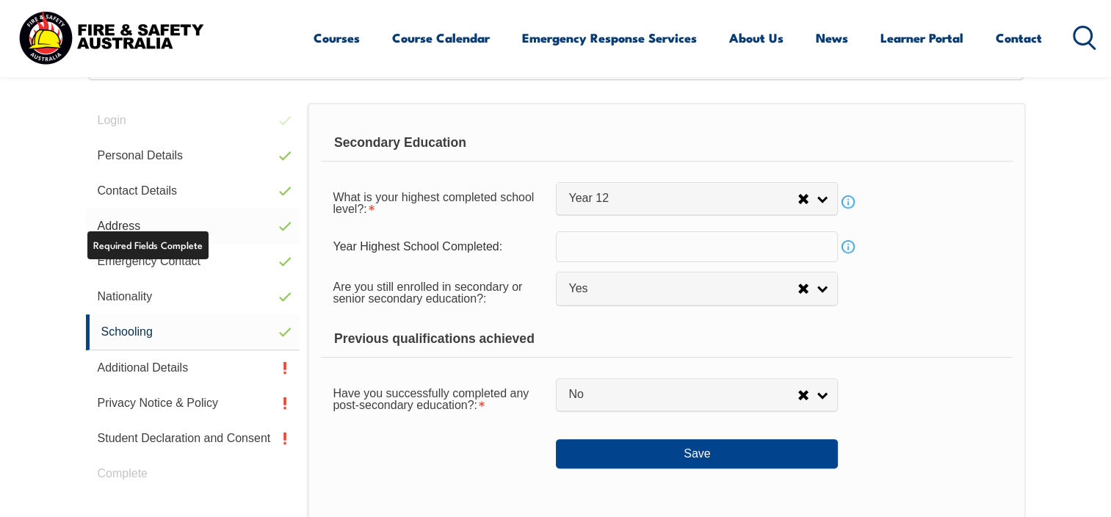
scroll to position [399, 0]
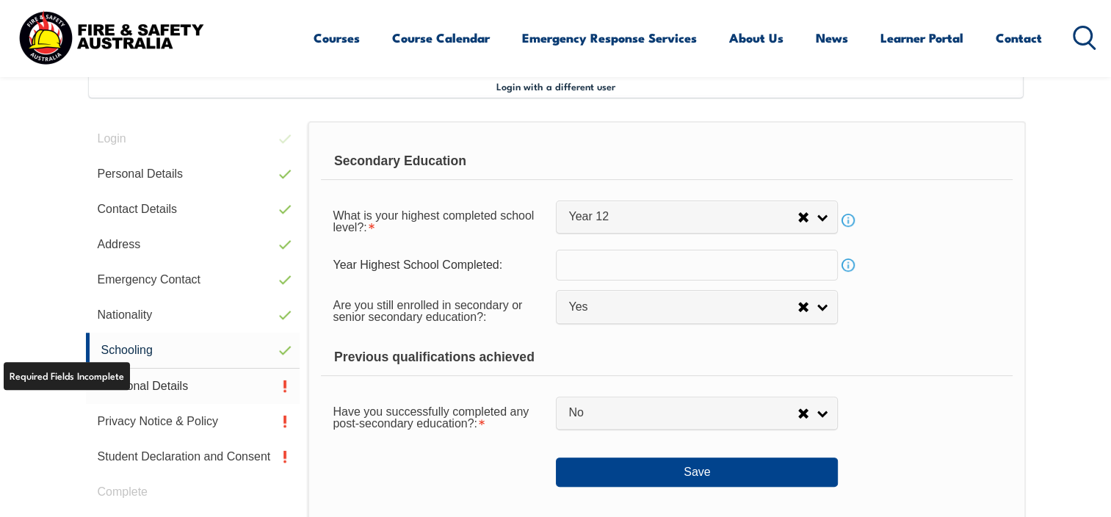
click at [208, 388] on link "Additional Details" at bounding box center [193, 385] width 214 height 35
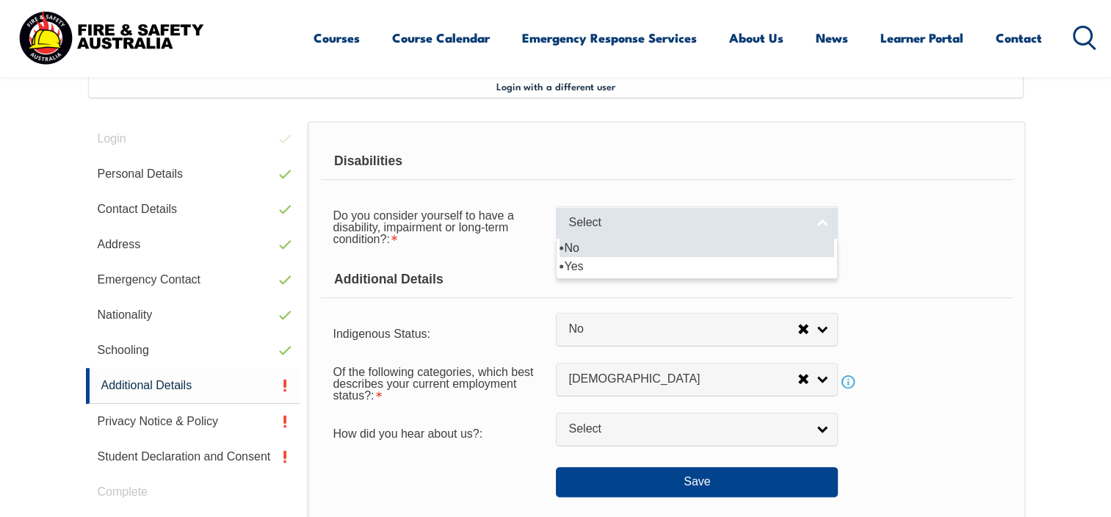
click at [727, 232] on link "Select" at bounding box center [697, 222] width 282 height 33
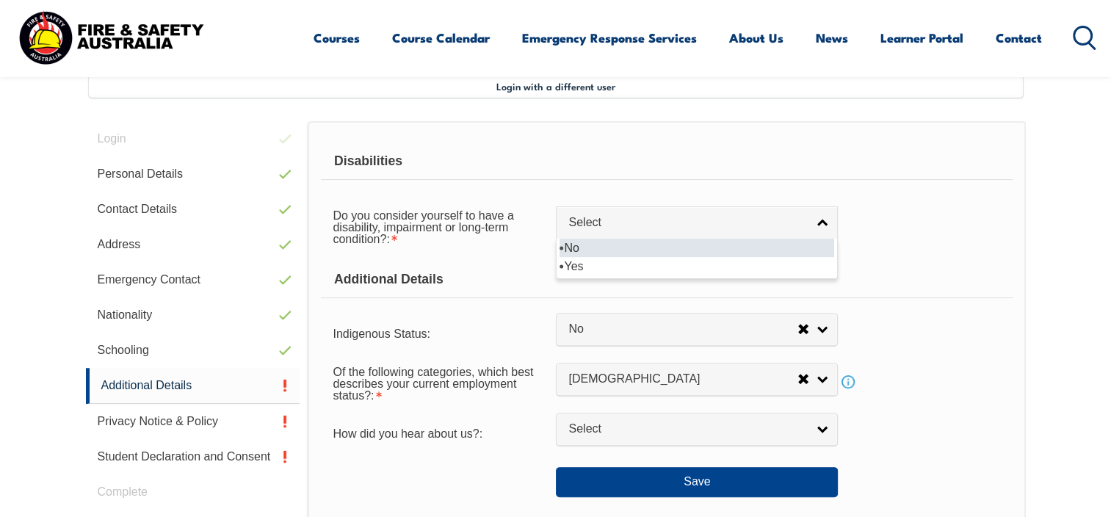
click at [666, 244] on li "No" at bounding box center [696, 248] width 275 height 18
select select "false"
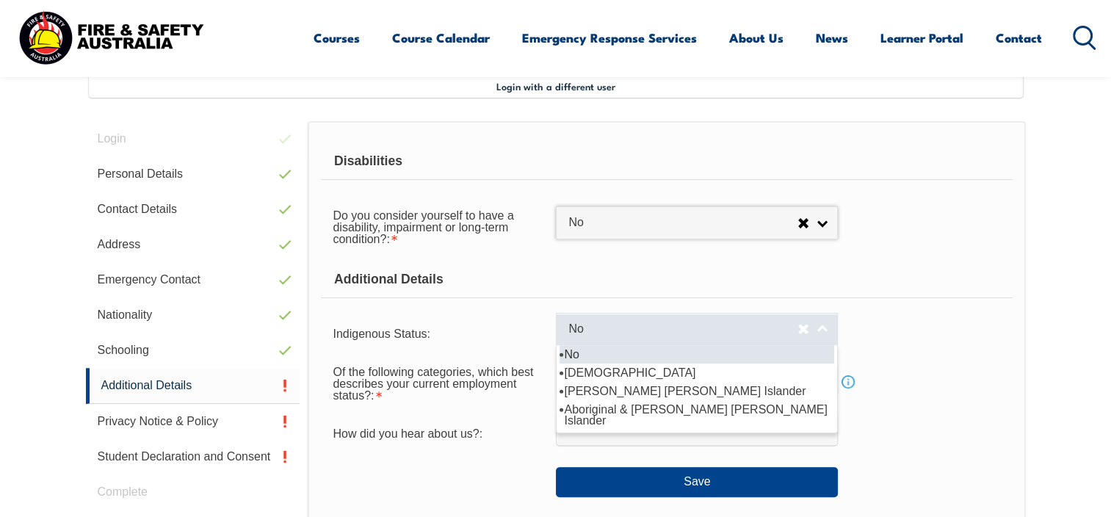
click at [720, 341] on link "No" at bounding box center [697, 329] width 282 height 33
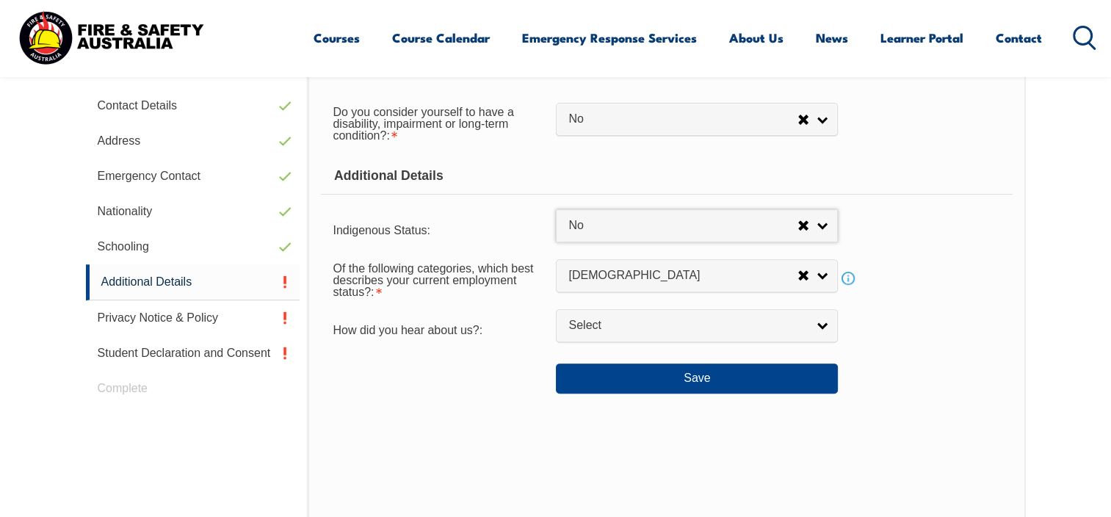
scroll to position [516, 0]
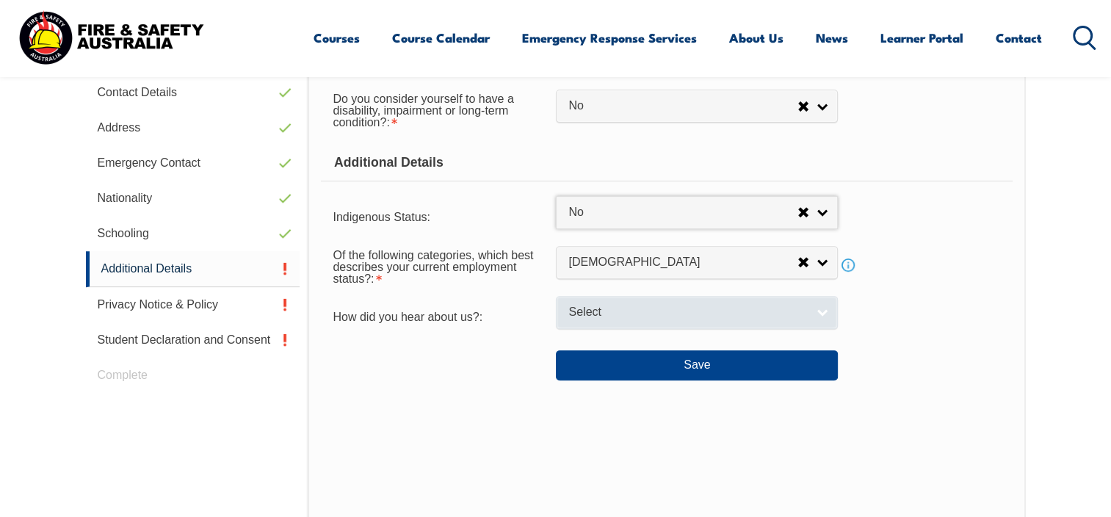
click at [793, 313] on span "Select" at bounding box center [687, 312] width 238 height 15
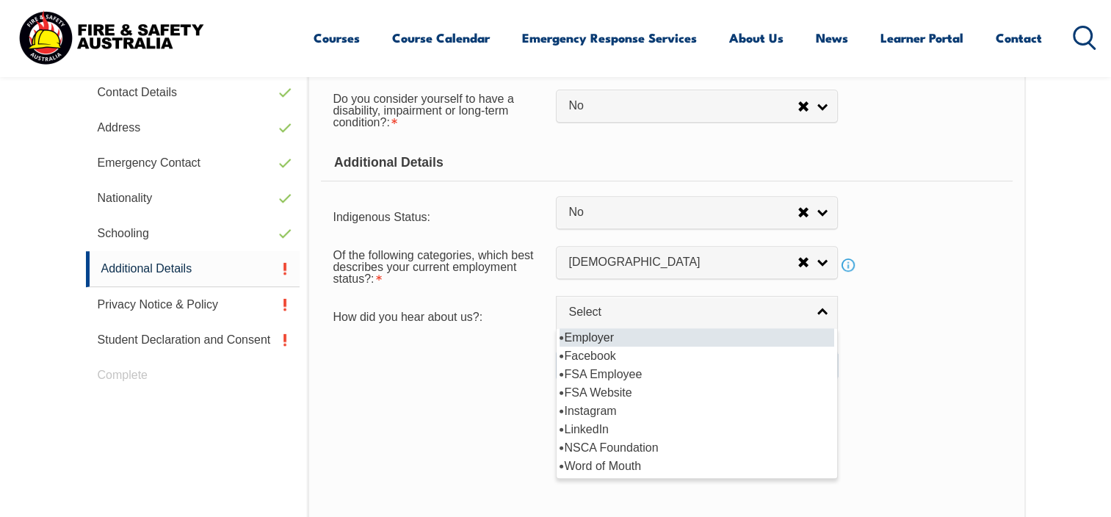
drag, startPoint x: 642, startPoint y: 338, endPoint x: 686, endPoint y: 344, distance: 44.5
click at [642, 338] on li "Employer" at bounding box center [696, 337] width 275 height 18
select select "8019"
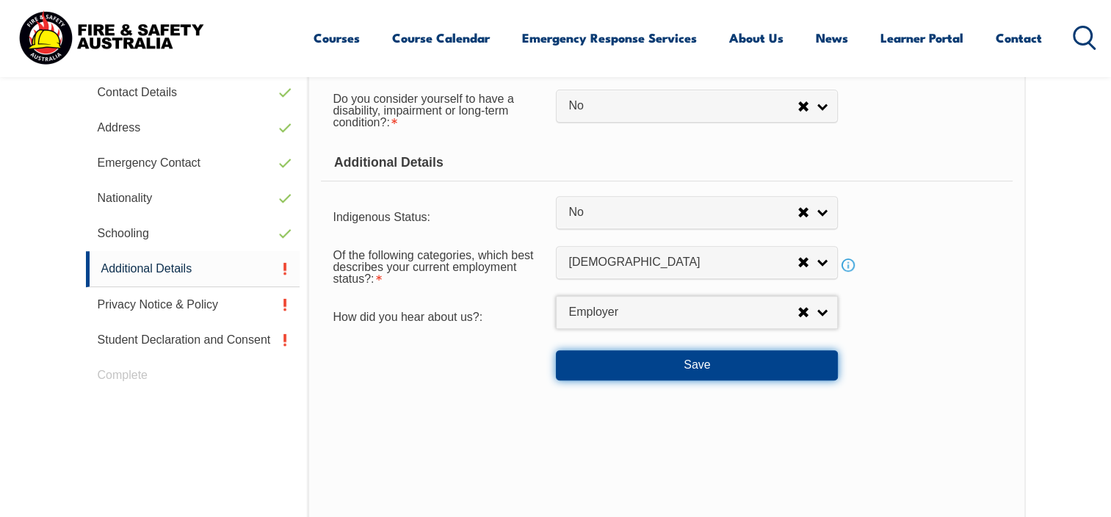
click at [722, 363] on button "Save" at bounding box center [697, 364] width 282 height 29
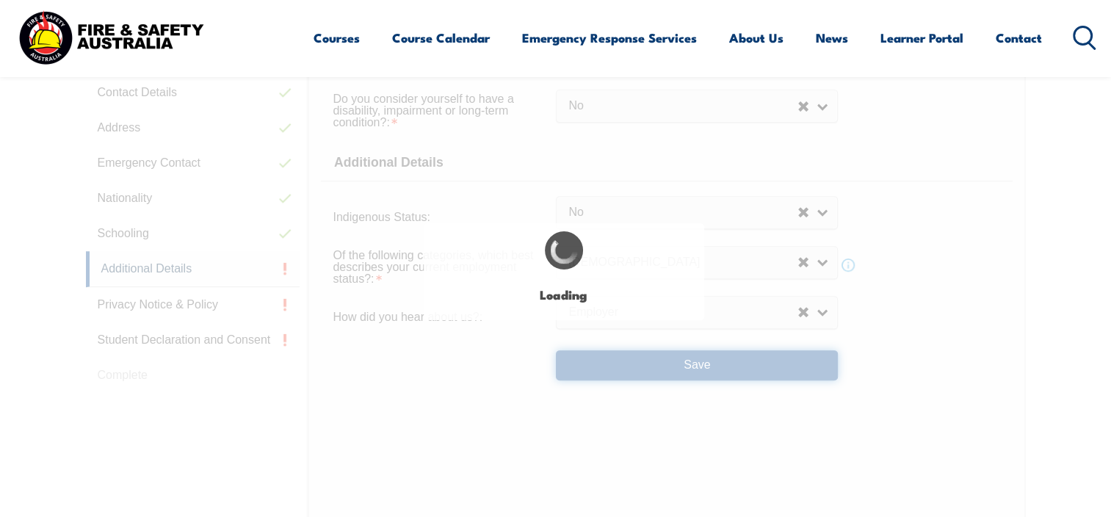
select select "false"
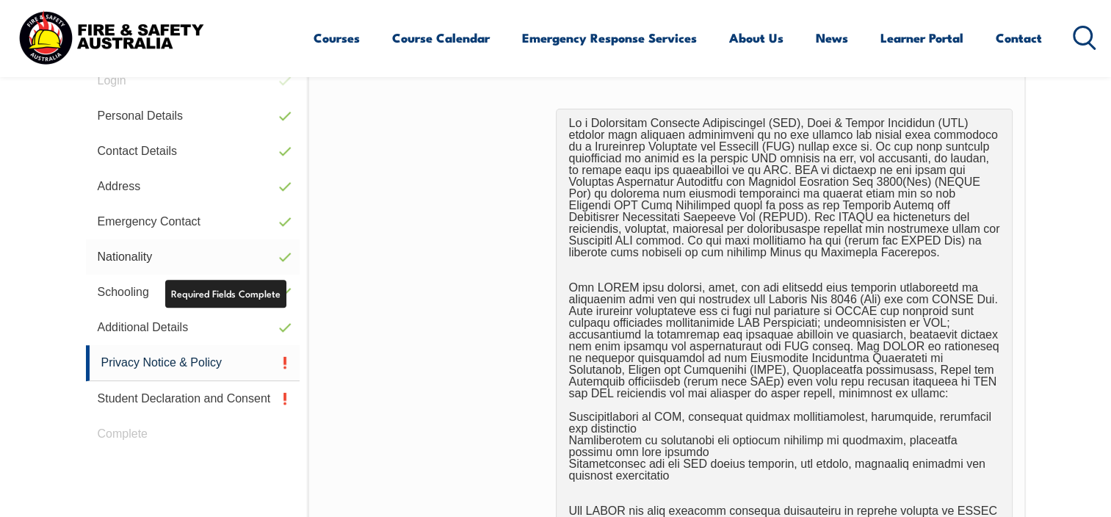
scroll to position [399, 0]
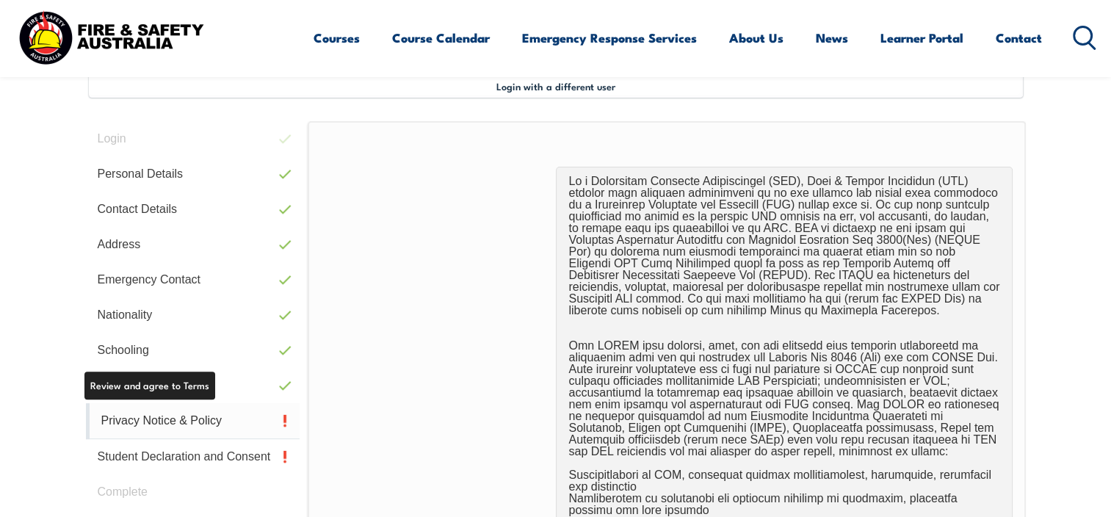
click at [203, 421] on link "Privacy Notice & Policy" at bounding box center [193, 421] width 214 height 36
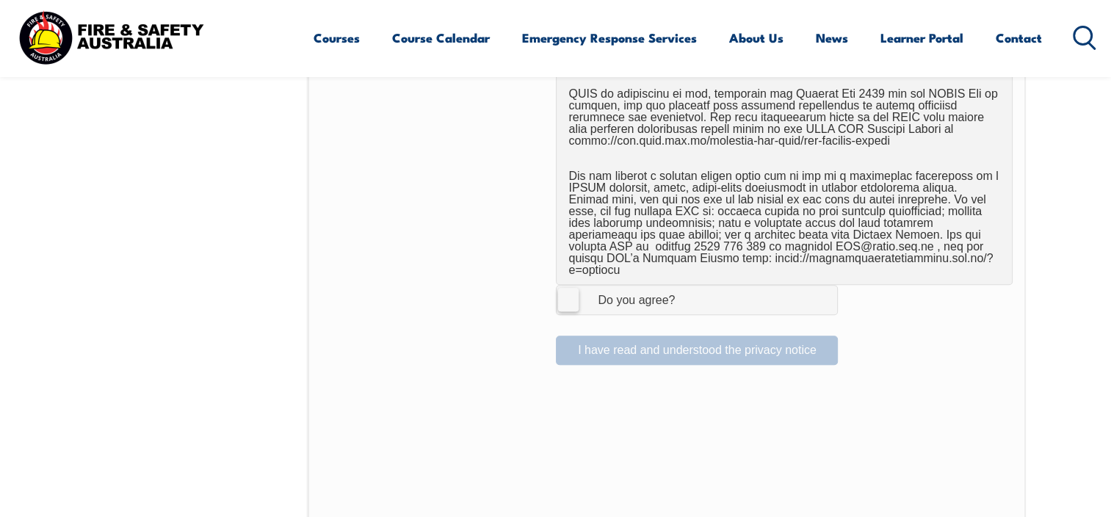
scroll to position [945, 0]
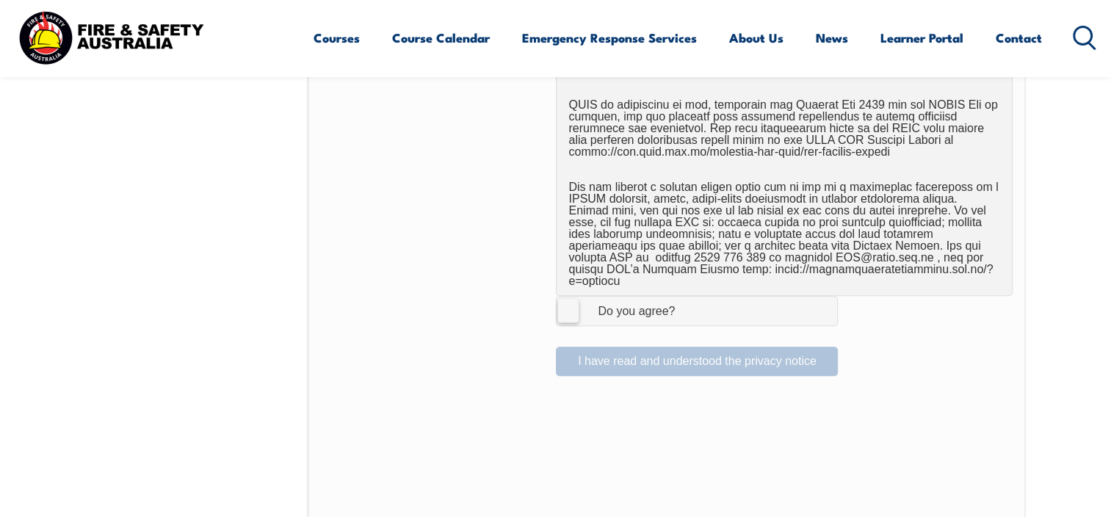
click at [567, 300] on label "I Agree Do you agree?" at bounding box center [697, 310] width 282 height 29
click at [686, 300] on input "I Agree Do you agree?" at bounding box center [698, 311] width 25 height 28
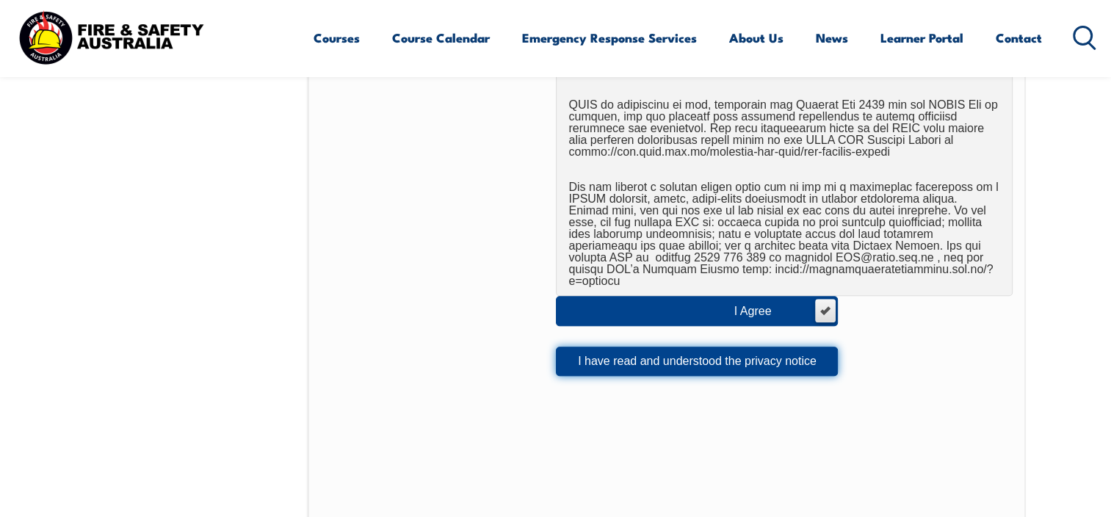
click at [690, 346] on button "I have read and understood the privacy notice" at bounding box center [697, 360] width 282 height 29
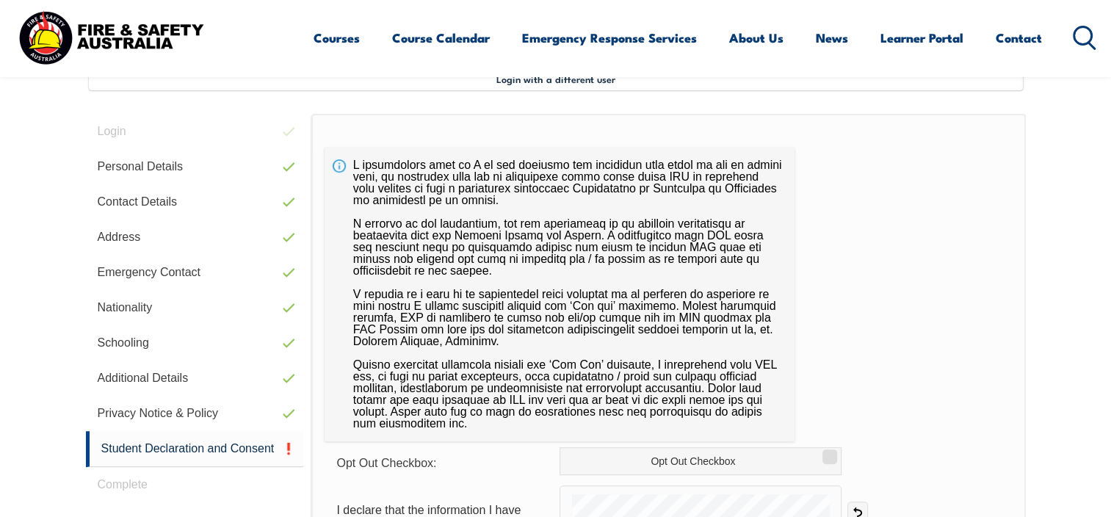
scroll to position [399, 0]
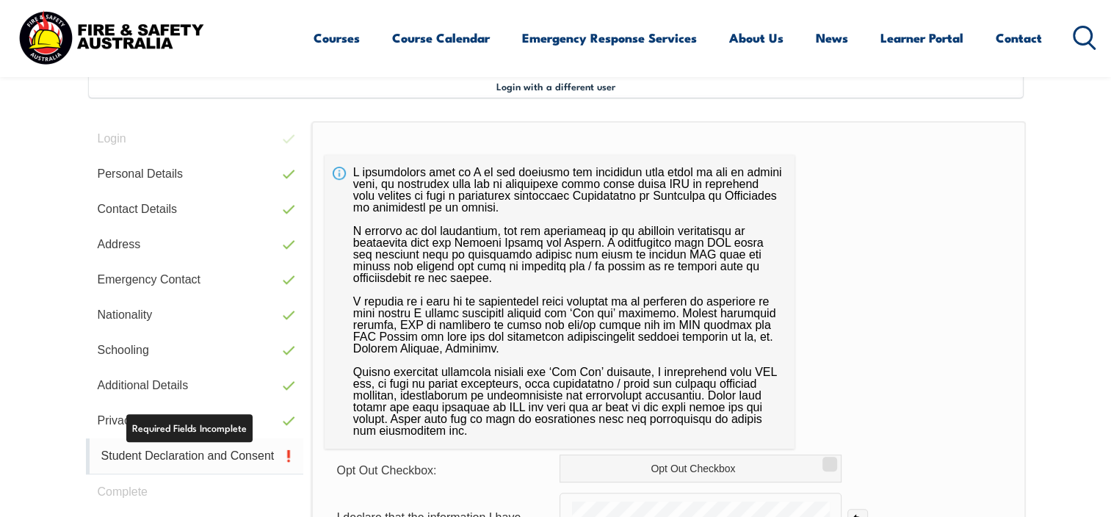
click at [203, 454] on link "Student Declaration and Consent" at bounding box center [195, 456] width 218 height 36
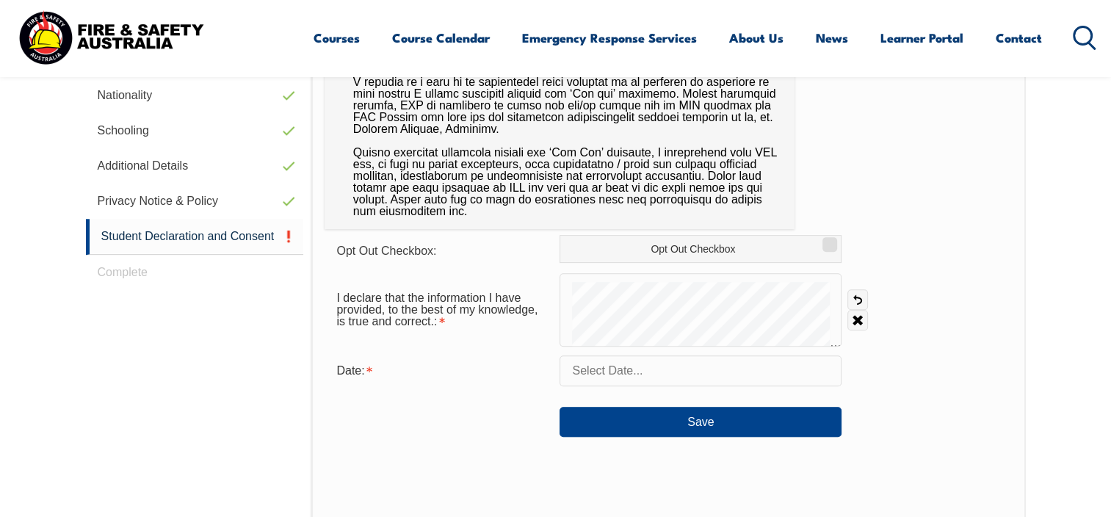
scroll to position [644, 0]
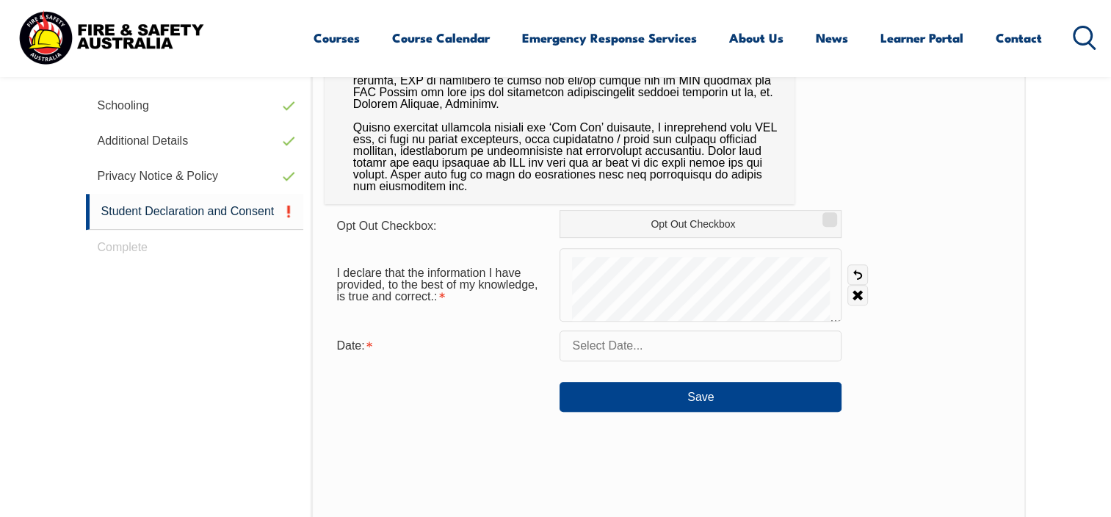
click at [687, 244] on form "Opt Out Checkbox: Opt Out Checkbox I declare that the information I have provid…" at bounding box center [667, 311] width 687 height 202
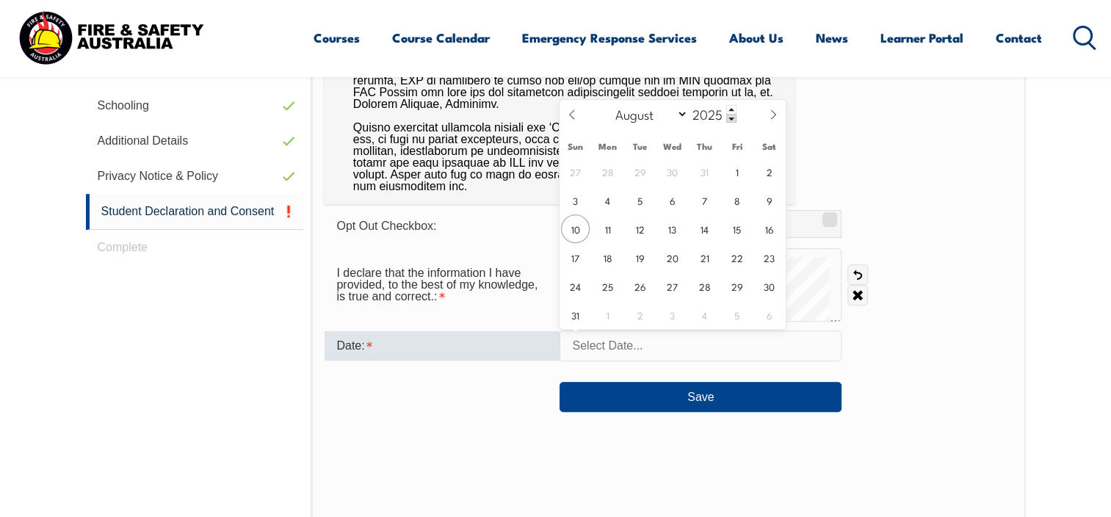
click at [684, 337] on input "text" at bounding box center [700, 345] width 282 height 31
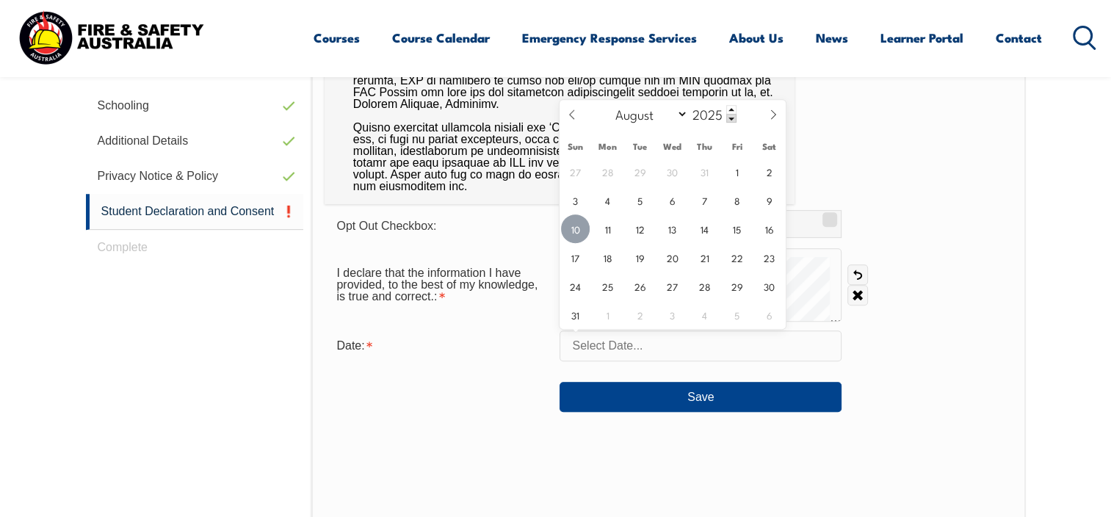
click at [572, 229] on span "10" at bounding box center [575, 228] width 29 height 29
type input "[DATE]"
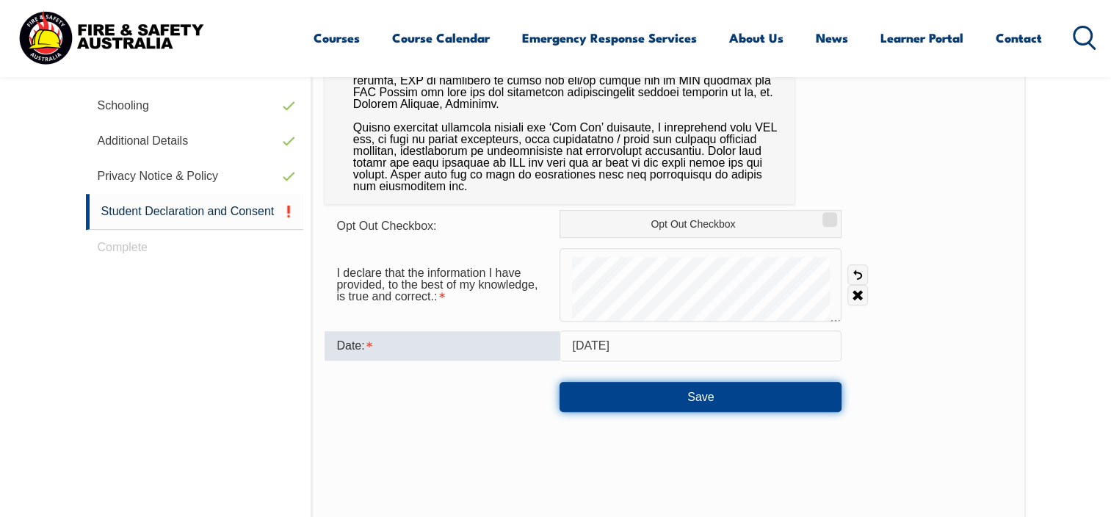
click at [632, 396] on button "Save" at bounding box center [700, 396] width 282 height 29
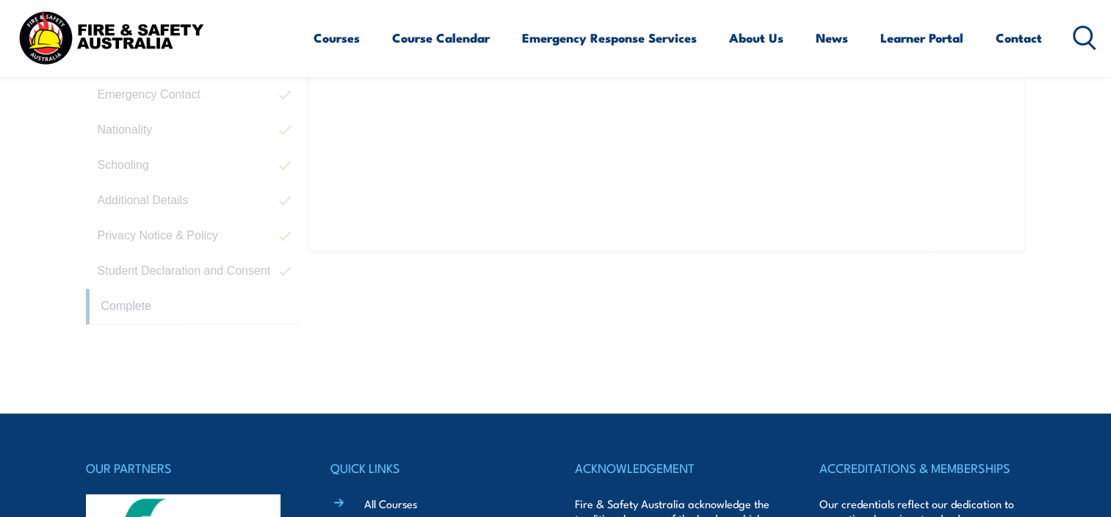
scroll to position [449, 0]
